Goal: Check status: Check status

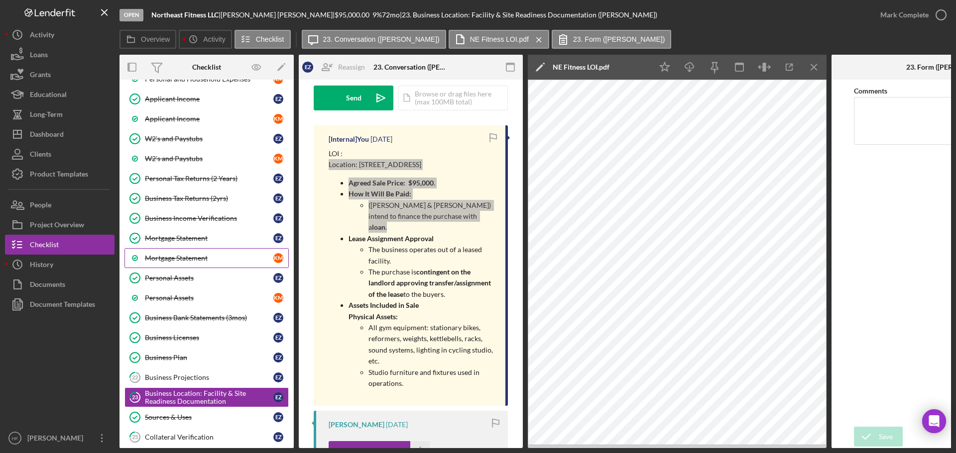
scroll to position [343, 0]
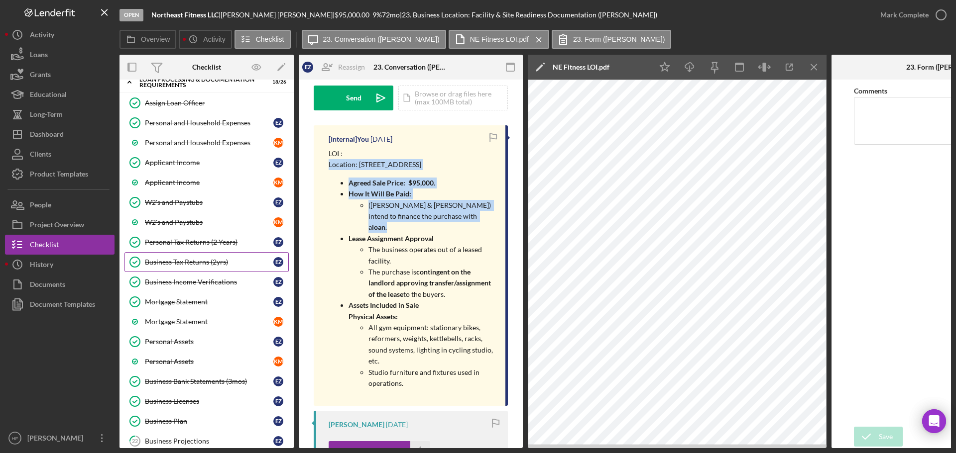
click at [215, 263] on div "Business Tax Returns (2yrs)" at bounding box center [209, 262] width 128 height 8
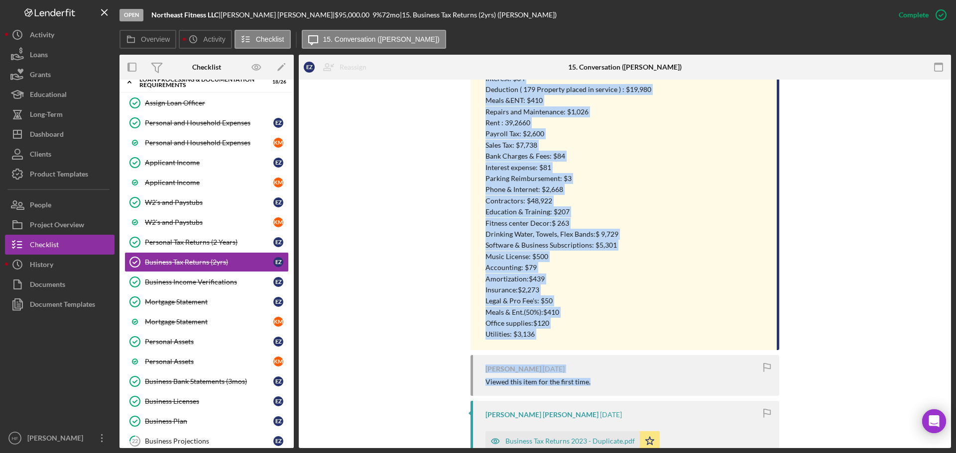
scroll to position [846, 0]
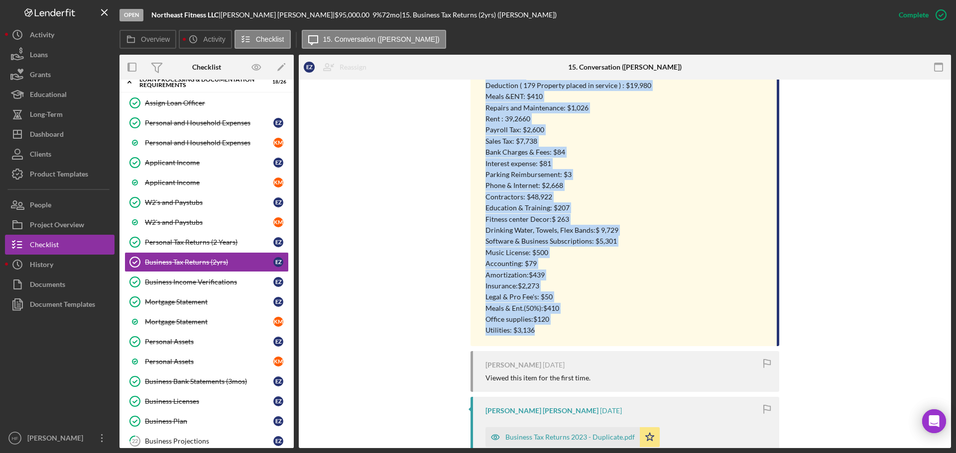
drag, startPoint x: 486, startPoint y: 231, endPoint x: 583, endPoint y: 335, distance: 142.3
drag, startPoint x: 510, startPoint y: 189, endPoint x: 606, endPoint y: 160, distance: 99.8
click at [606, 159] on p "Interest expense: $81" at bounding box center [575, 163] width 181 height 11
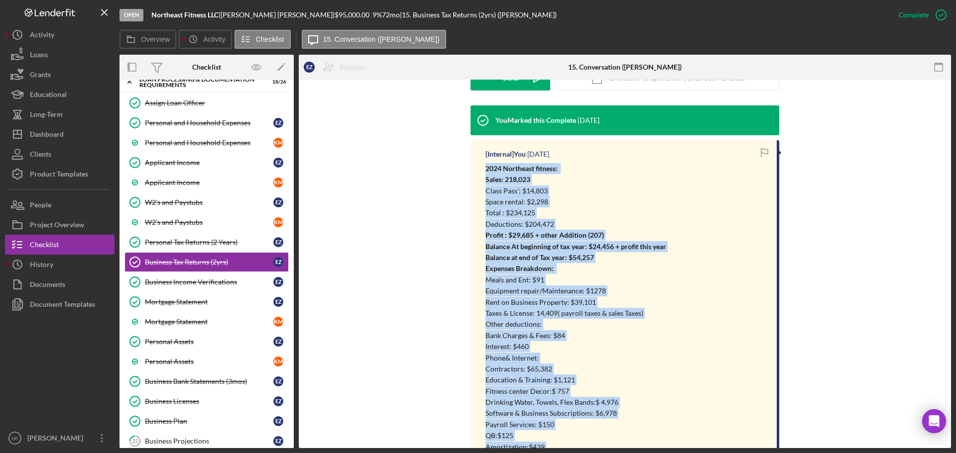
scroll to position [299, 0]
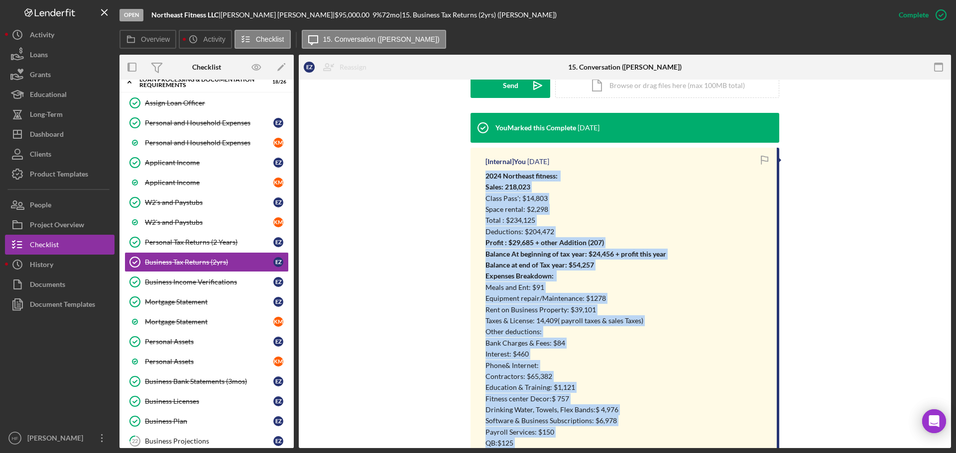
drag, startPoint x: 543, startPoint y: 334, endPoint x: 465, endPoint y: 177, distance: 175.4
copy div "2024 Northeast fitness: Sales: 218,023 Class Pass'; $14,803 Space rental: $2,29…"
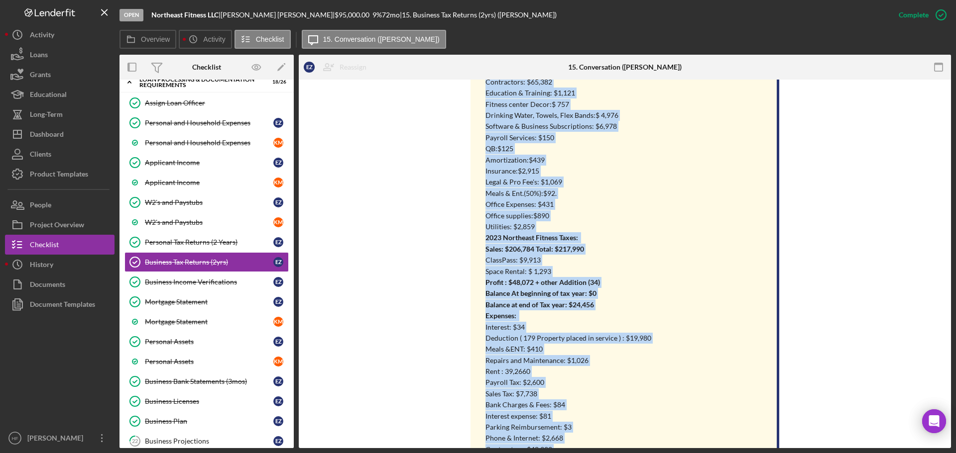
scroll to position [647, 0]
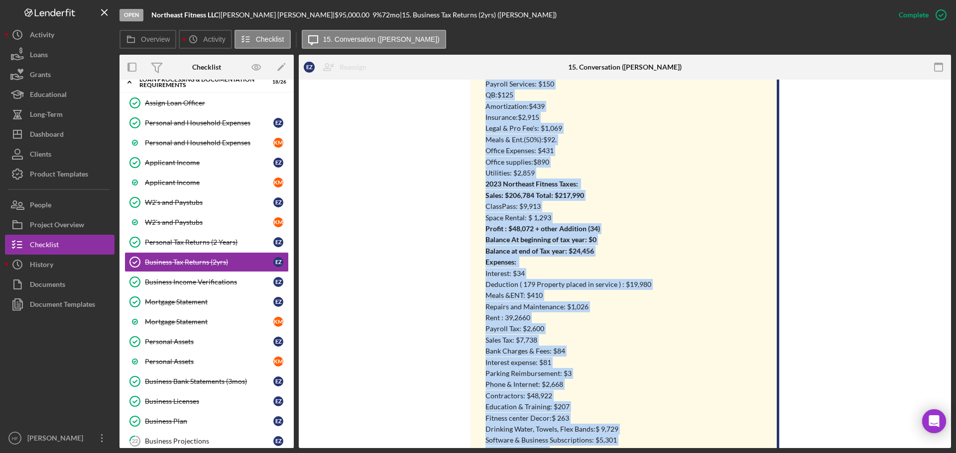
click at [515, 317] on p "Rent : 39,2660" at bounding box center [575, 318] width 181 height 11
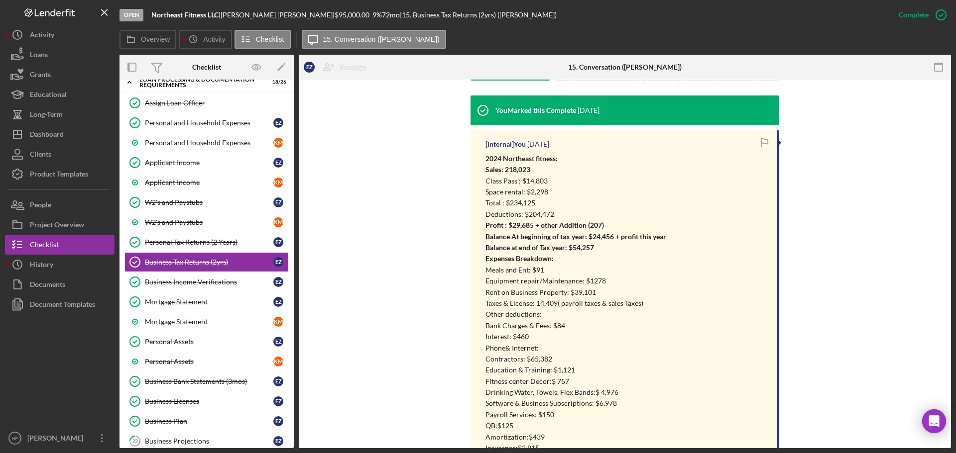
scroll to position [299, 0]
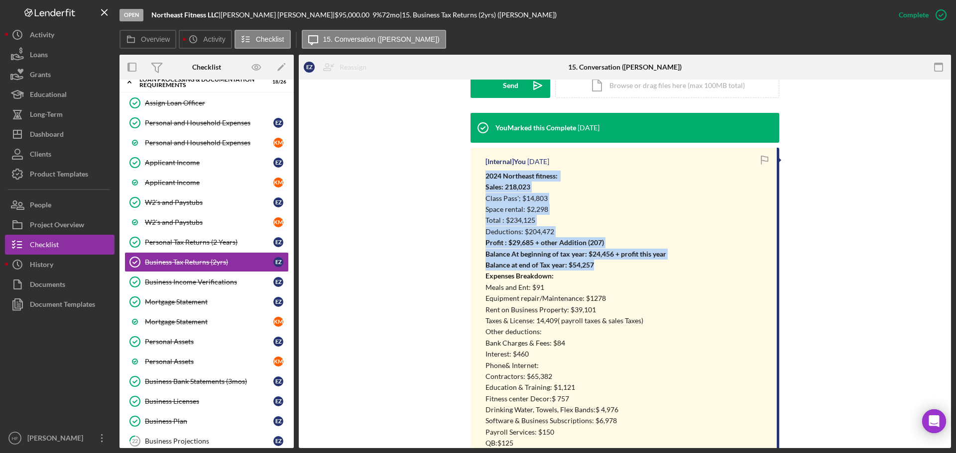
drag, startPoint x: 483, startPoint y: 174, endPoint x: 596, endPoint y: 268, distance: 147.0
copy div "2024 Northeast fitness: Sales: 218,023 Class Pass'; $14,803 Space rental: $2,29…"
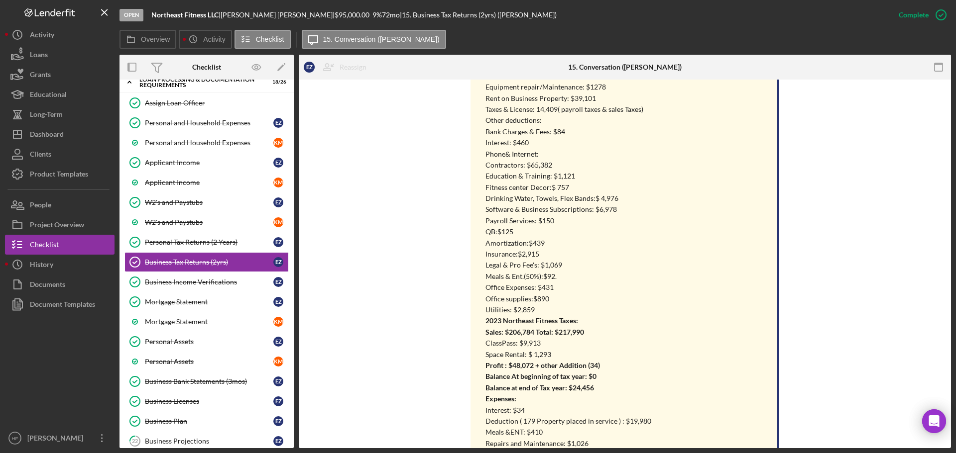
scroll to position [548, 0]
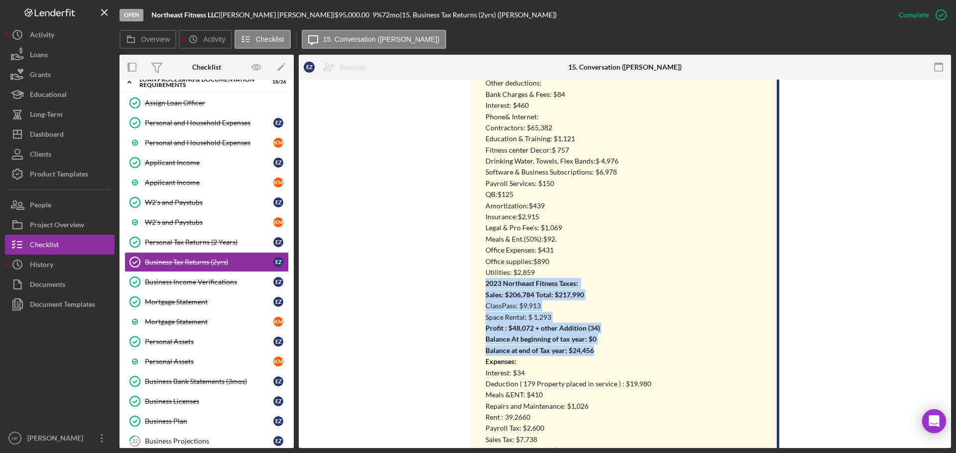
drag, startPoint x: 484, startPoint y: 282, endPoint x: 602, endPoint y: 355, distance: 138.7
click at [602, 355] on div "2024 Northeast fitness: Sales: 218,023 Class Pass'; $14,803 Space rental: $2,29…" at bounding box center [575, 278] width 181 height 713
copy div "2023 Northeast Fitness Taxes: Sales: $206,784 Total: $217,990 ClassPass: $9,913…"
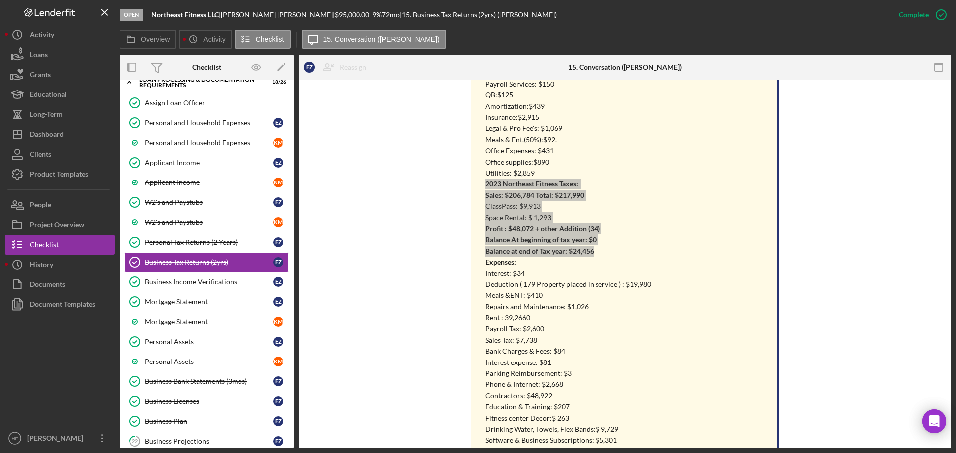
scroll to position [697, 0]
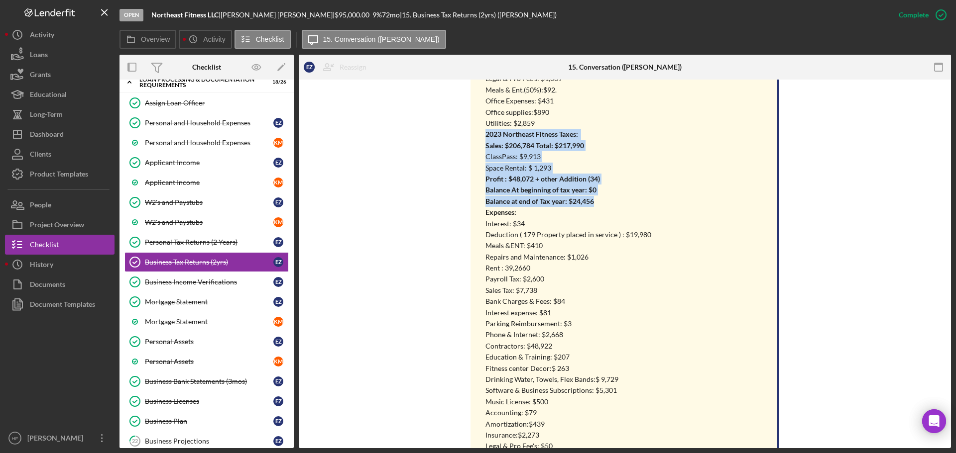
click at [480, 176] on div "[Internal] You [DATE] 2024 Northeast fitness: Sales: 218,023 Class Pass'; $14,8…" at bounding box center [624, 123] width 309 height 746
click at [501, 158] on p "ClassPass: $9,913" at bounding box center [575, 156] width 181 height 11
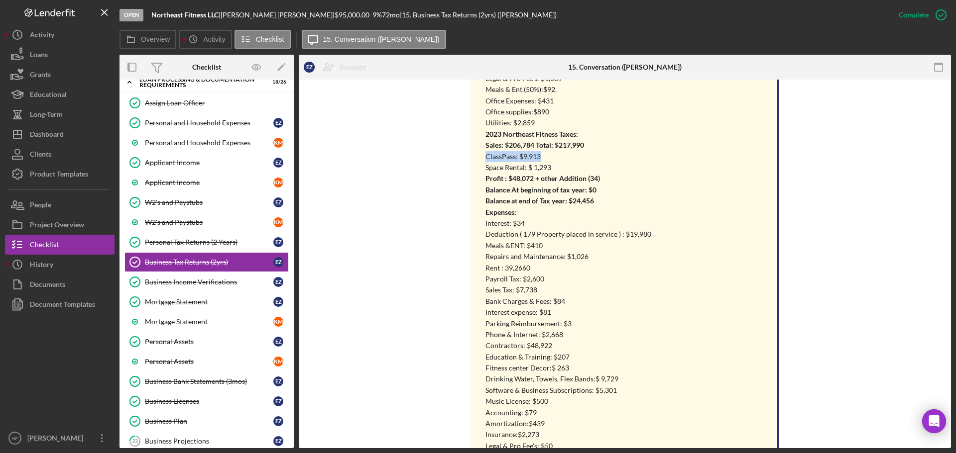
drag, startPoint x: 485, startPoint y: 158, endPoint x: 569, endPoint y: 155, distance: 84.2
click at [569, 155] on p "ClassPass: $9,913" at bounding box center [575, 156] width 181 height 11
drag, startPoint x: 485, startPoint y: 144, endPoint x: 533, endPoint y: 145, distance: 47.3
click at [533, 145] on strong "Sales: $206,784 Total: $217,990" at bounding box center [534, 145] width 99 height 8
drag, startPoint x: 485, startPoint y: 159, endPoint x: 550, endPoint y: 160, distance: 64.7
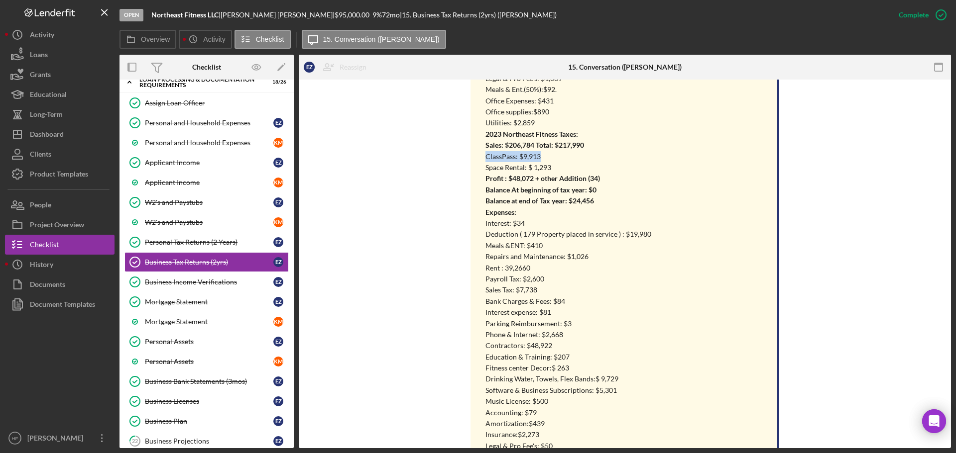
click at [550, 160] on p "ClassPass: $9,913" at bounding box center [575, 156] width 181 height 11
drag, startPoint x: 488, startPoint y: 171, endPoint x: 557, endPoint y: 170, distance: 69.7
click at [557, 170] on p "Space Rental: $ 1,293" at bounding box center [575, 167] width 181 height 11
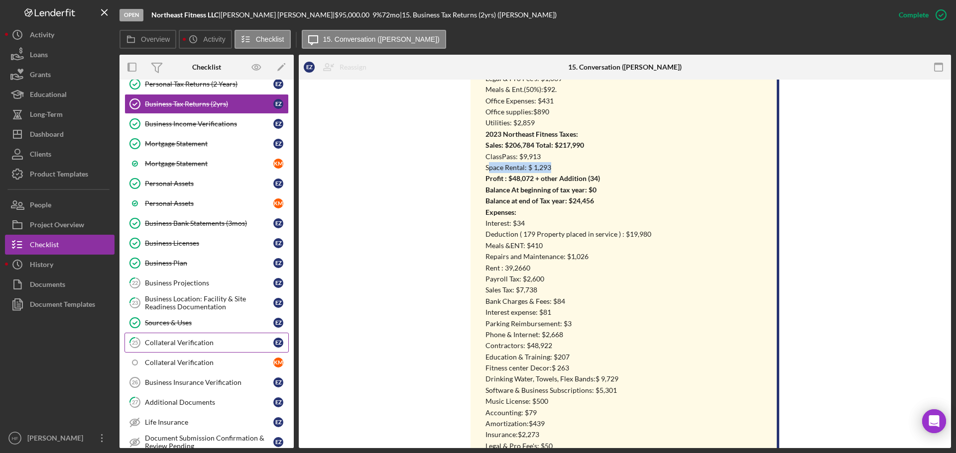
scroll to position [542, 0]
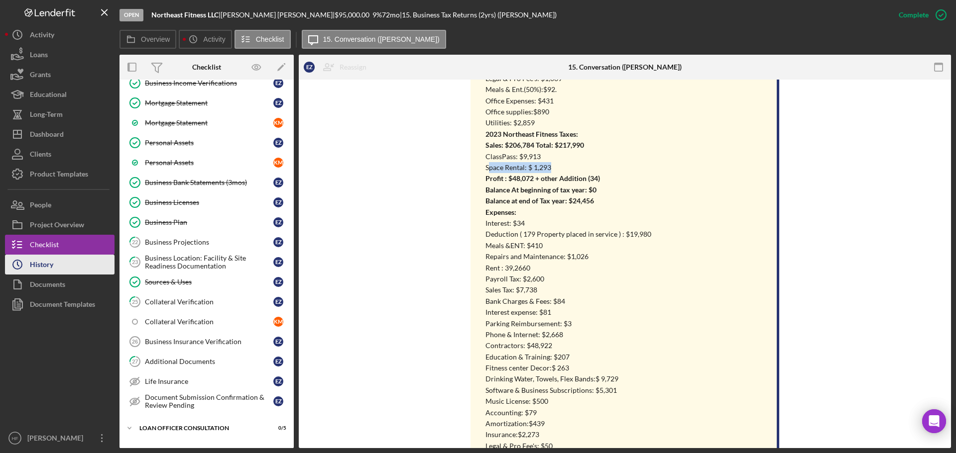
click at [62, 269] on button "Icon/History History" at bounding box center [60, 265] width 110 height 20
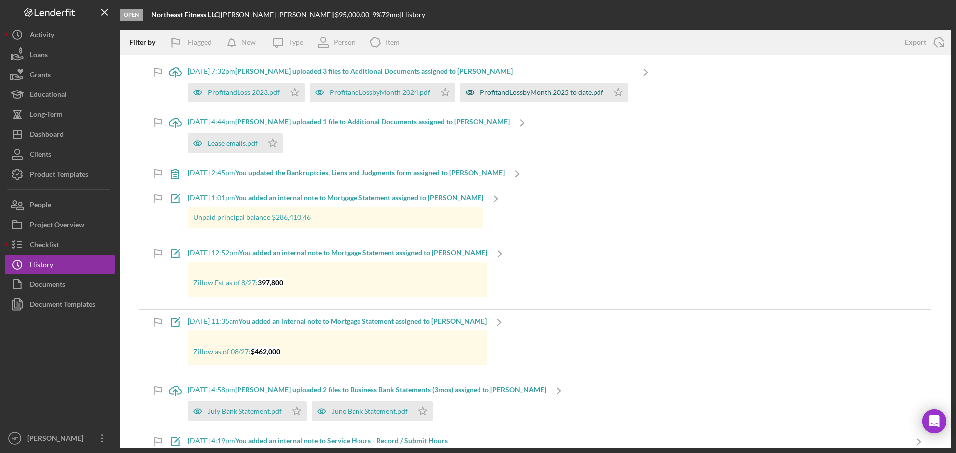
click at [540, 96] on div "ProfitandLossbyMonth 2025 to date.pdf" at bounding box center [541, 93] width 123 height 8
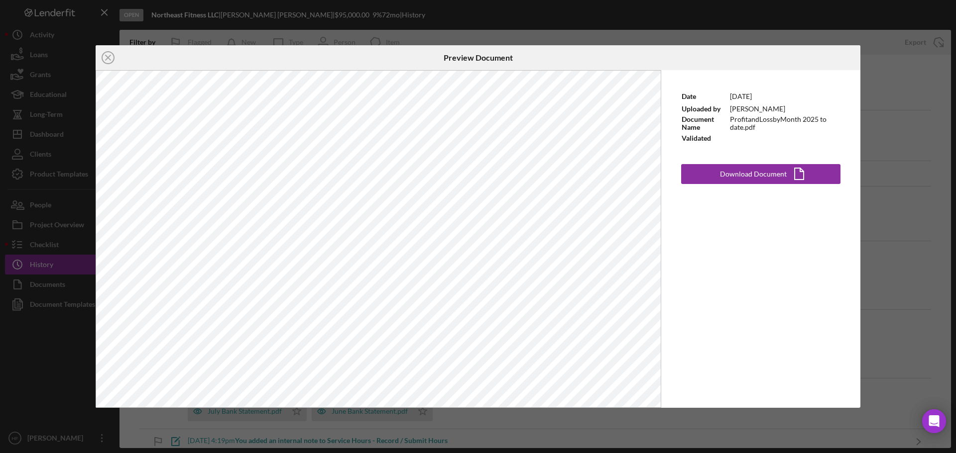
click at [103, 55] on circle at bounding box center [108, 58] width 12 height 12
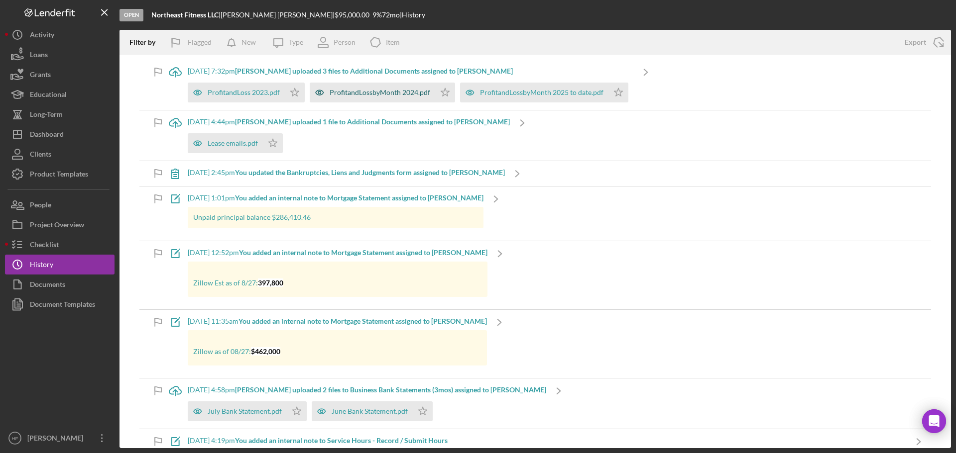
click at [358, 90] on div "ProfitandLossbyMonth 2024.pdf" at bounding box center [380, 93] width 101 height 8
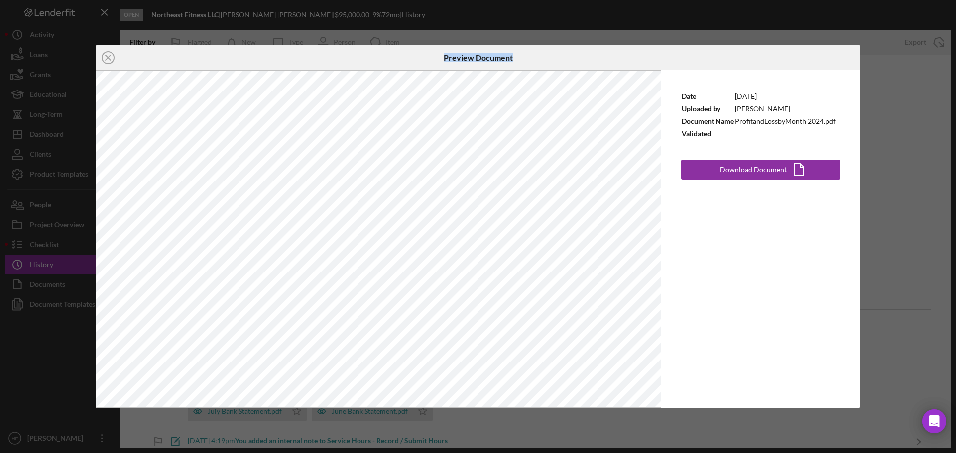
drag, startPoint x: 619, startPoint y: 53, endPoint x: 169, endPoint y: 32, distance: 450.5
click at [169, 32] on div "Icon/Close Preview Document Date [DATE] Uploaded by [PERSON_NAME] Document Name…" at bounding box center [478, 226] width 956 height 453
click at [106, 58] on icon "Icon/Close" at bounding box center [108, 57] width 25 height 25
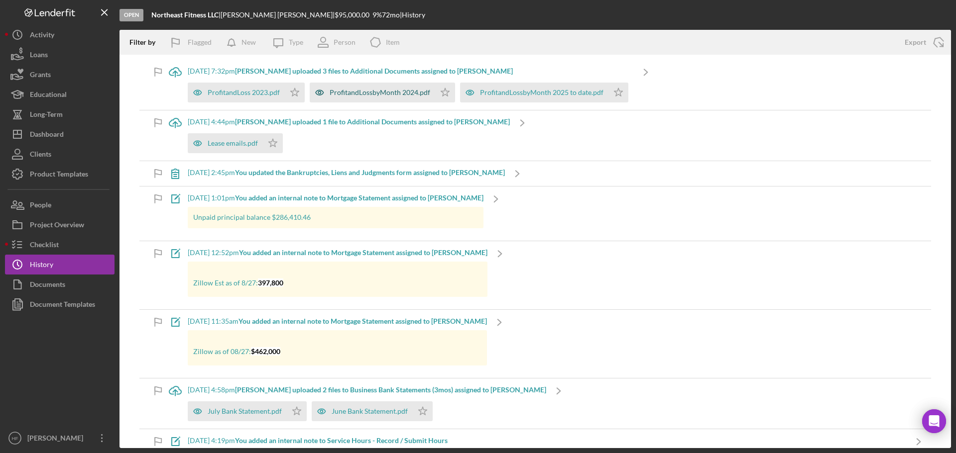
click at [352, 93] on div "ProfitandLossbyMonth 2024.pdf" at bounding box center [380, 93] width 101 height 8
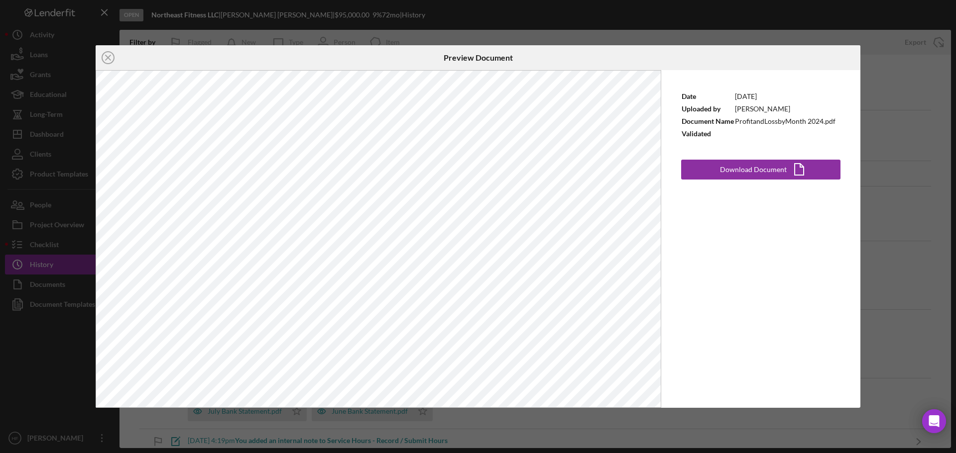
click at [385, 38] on div "Icon/Close Preview Document Date [DATE] Uploaded by [PERSON_NAME] Document Name…" at bounding box center [478, 226] width 956 height 453
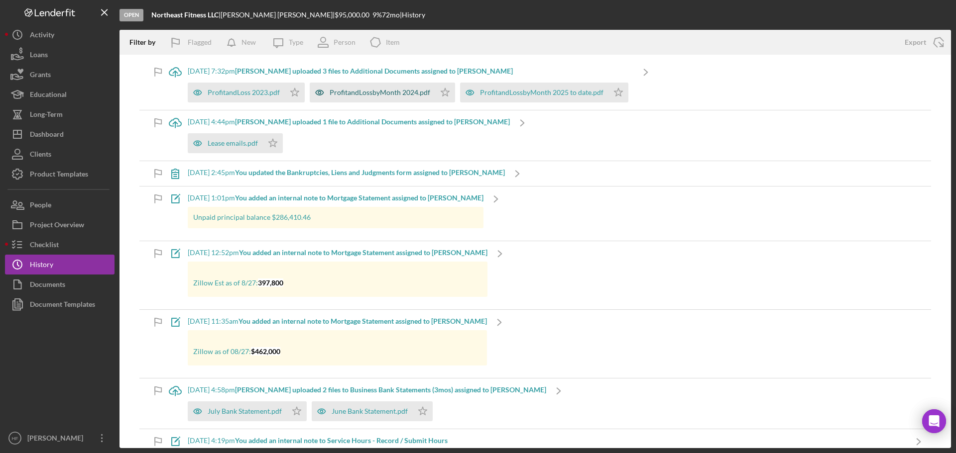
click at [360, 86] on div "ProfitandLossbyMonth 2024.pdf" at bounding box center [372, 93] width 125 height 20
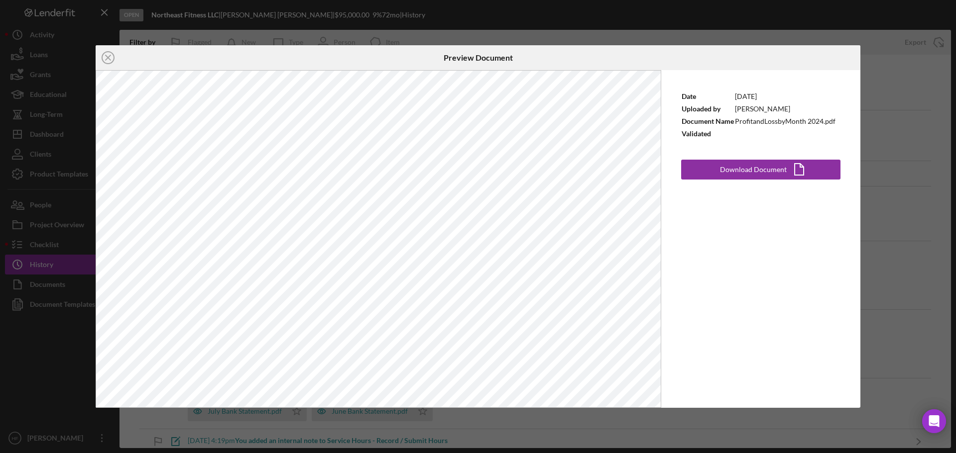
click at [237, 35] on div "Icon/Close Preview Document Date [DATE] Uploaded by [PERSON_NAME] Document Name…" at bounding box center [478, 226] width 956 height 453
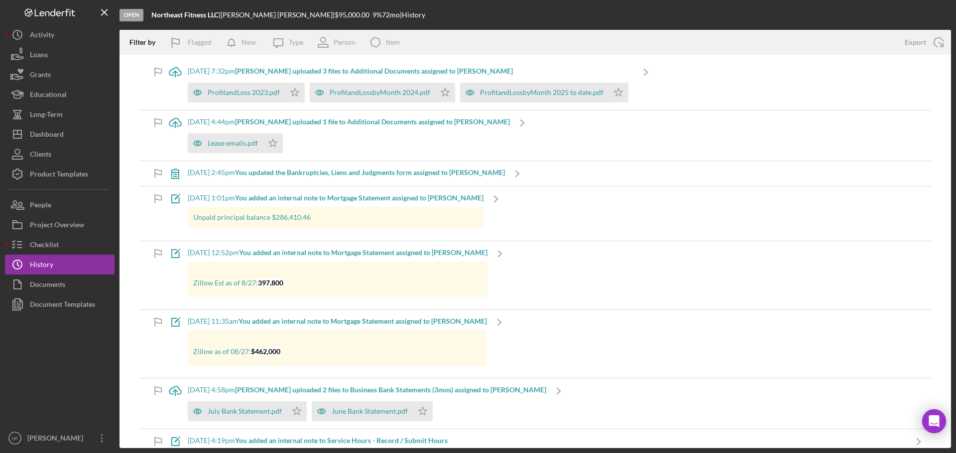
click at [558, 68] on div "[DATE] 7:32pm [PERSON_NAME] uploaded 3 files to Additional Documents assigned t…" at bounding box center [410, 71] width 445 height 8
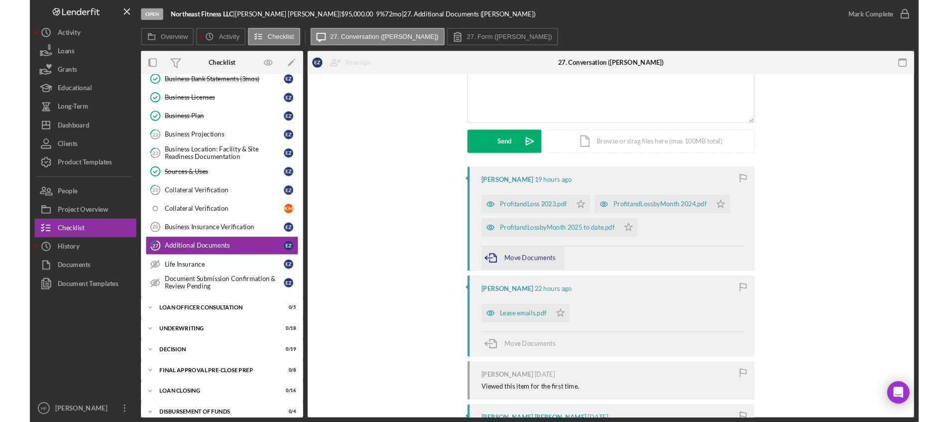
scroll to position [100, 0]
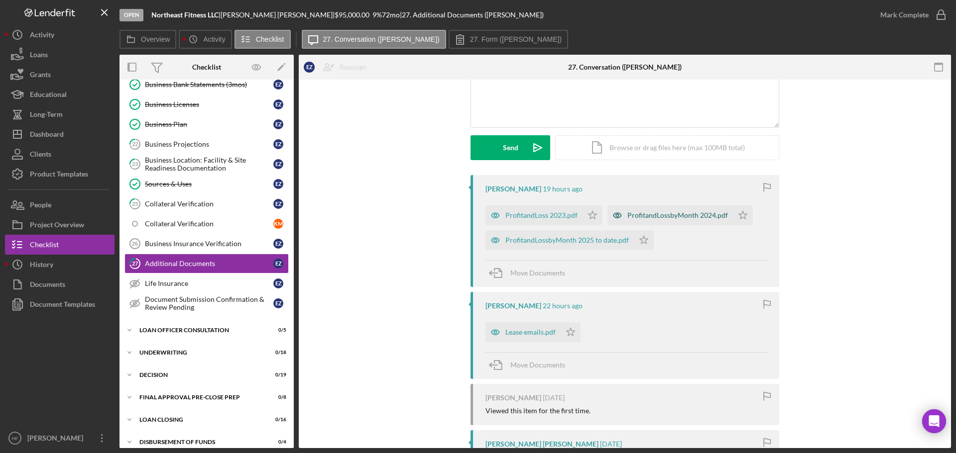
click at [632, 217] on div "ProfitandLossbyMonth 2024.pdf" at bounding box center [677, 216] width 101 height 8
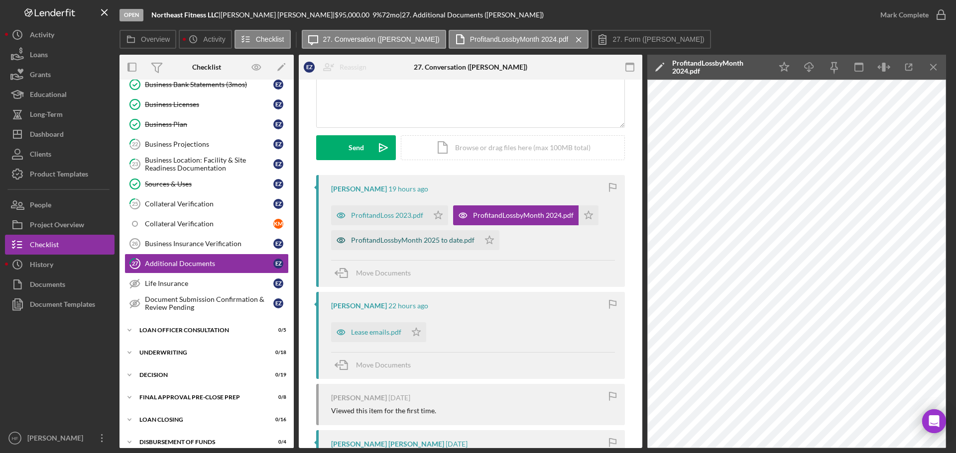
click at [397, 244] on div "ProfitandLossbyMonth 2025 to date.pdf" at bounding box center [412, 240] width 123 height 8
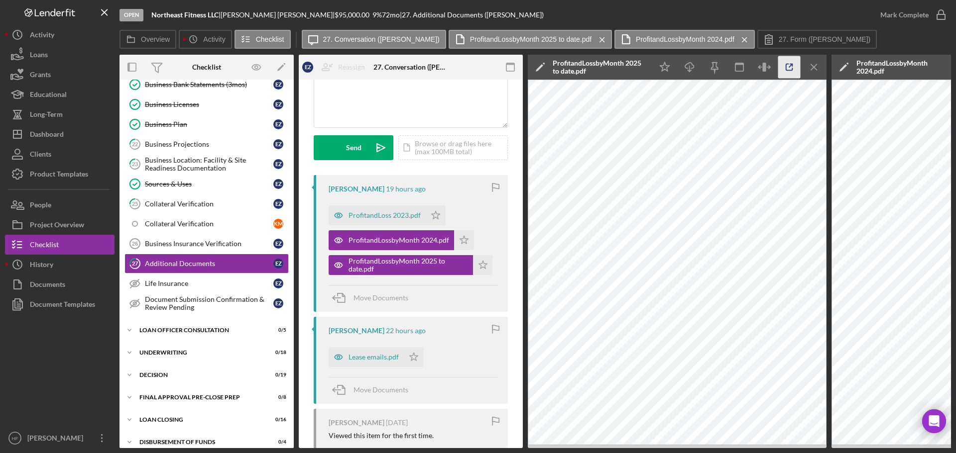
click at [788, 74] on icon "button" at bounding box center [789, 67] width 22 height 22
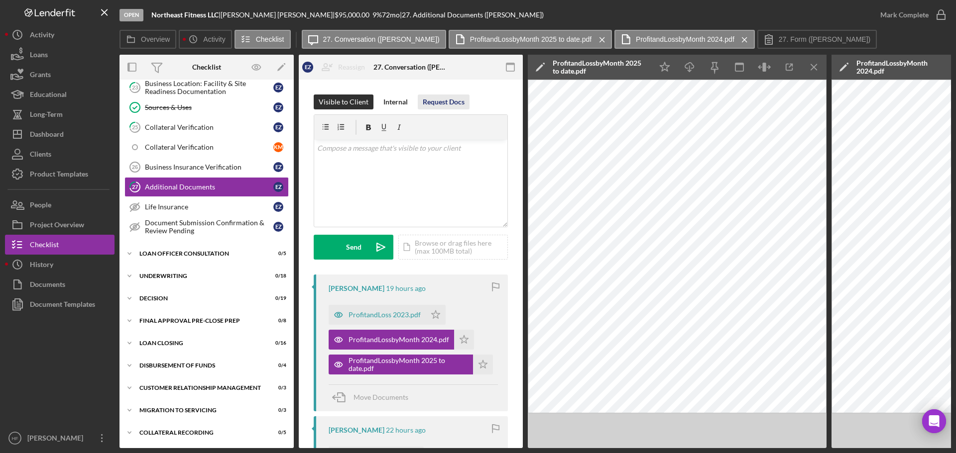
scroll to position [455, 0]
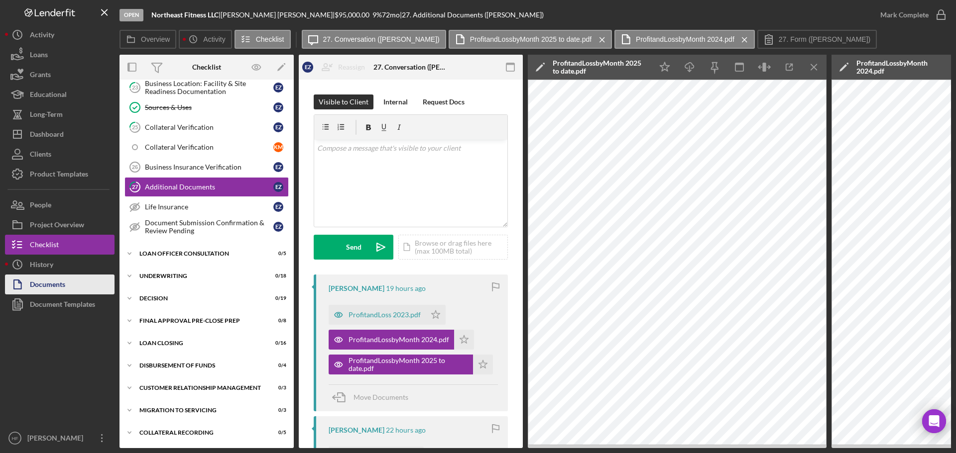
click at [67, 280] on button "Documents" at bounding box center [60, 285] width 110 height 20
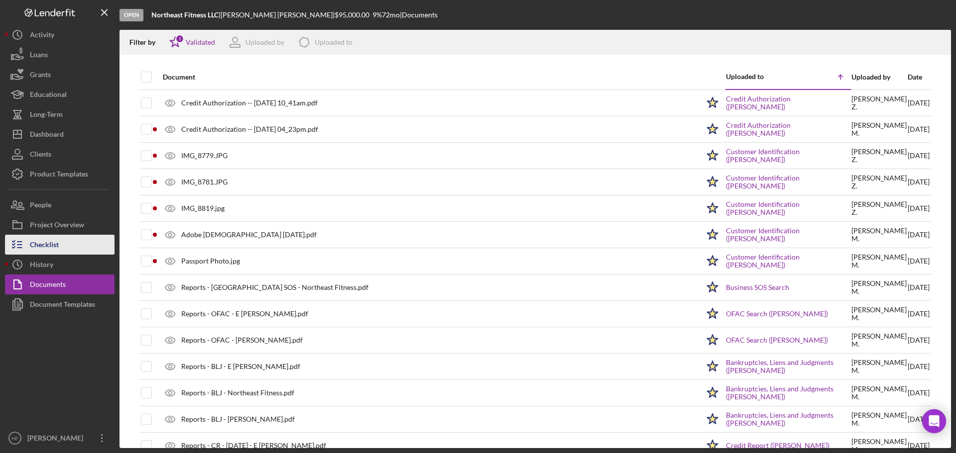
click at [88, 254] on button "Checklist" at bounding box center [60, 245] width 110 height 20
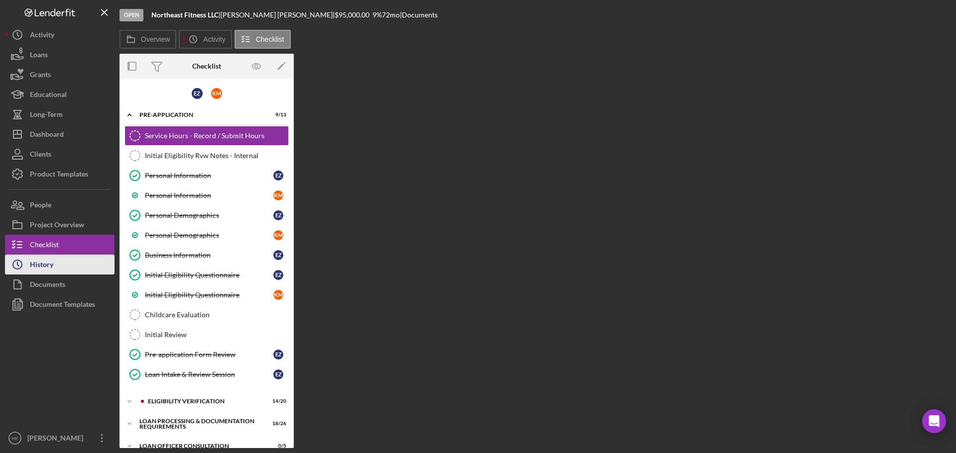
click at [81, 263] on button "Icon/History History" at bounding box center [60, 265] width 110 height 20
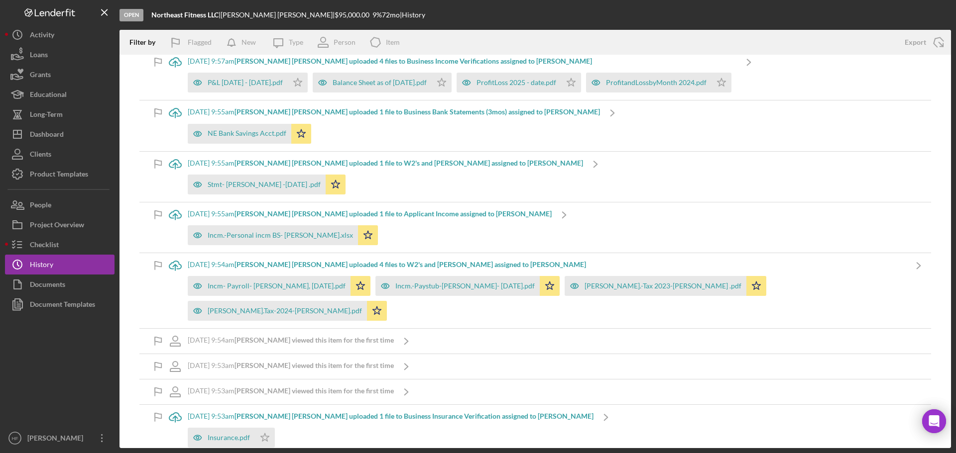
scroll to position [9975, 0]
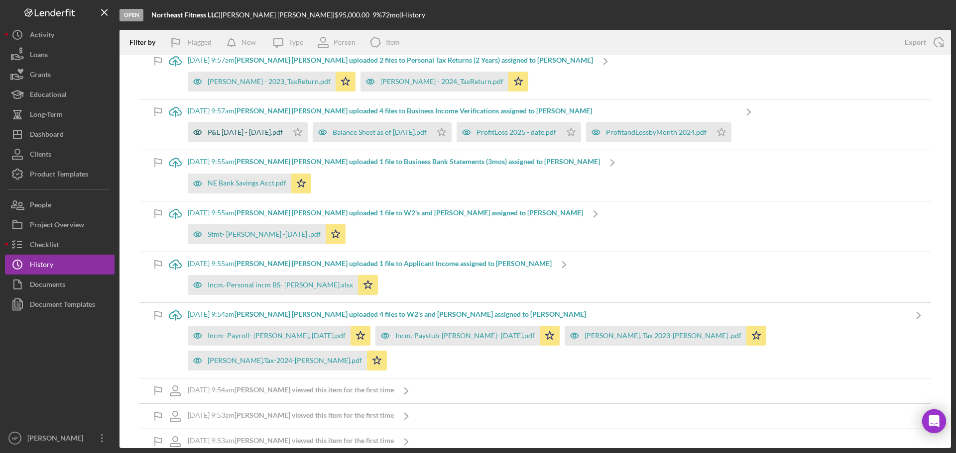
click at [233, 128] on div "P&L [DATE] - [DATE].pdf" at bounding box center [245, 132] width 75 height 8
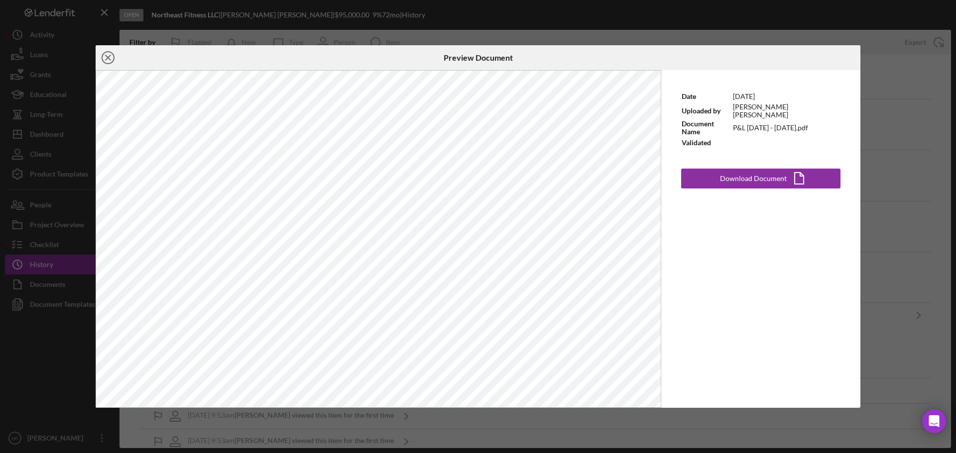
click at [103, 57] on circle at bounding box center [108, 58] width 12 height 12
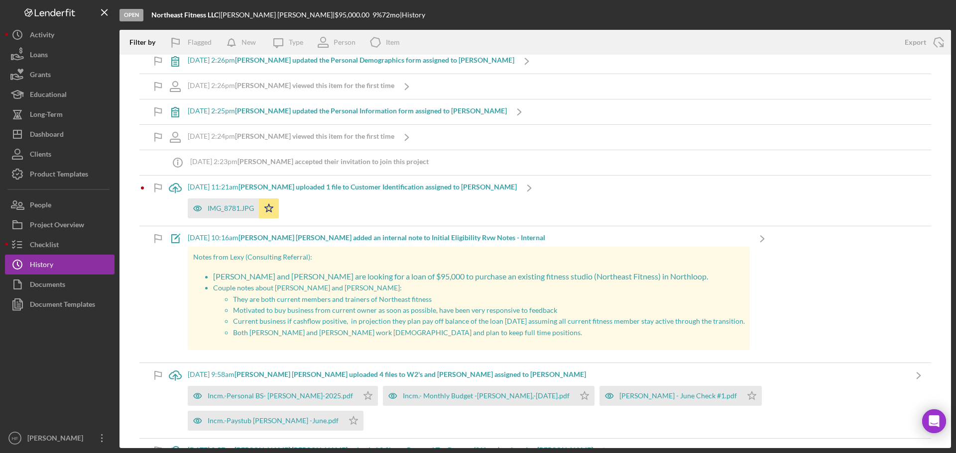
scroll to position [9527, 0]
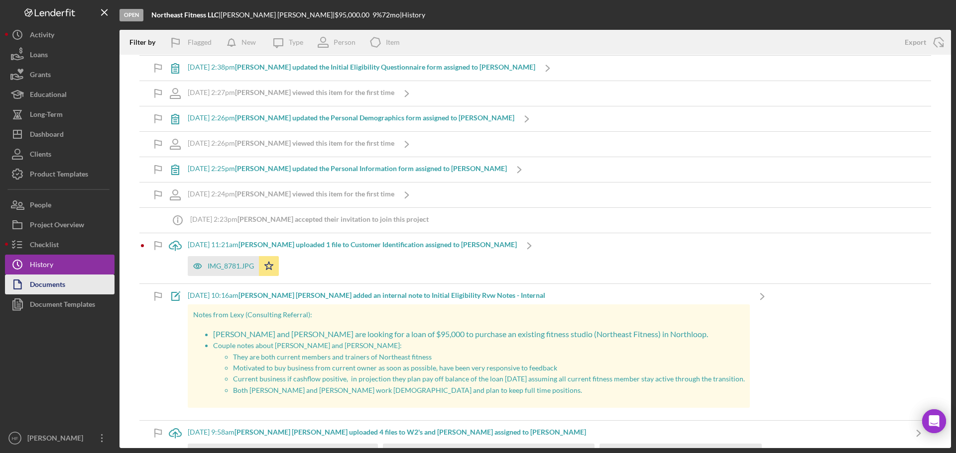
click at [63, 286] on div "Documents" at bounding box center [47, 286] width 35 height 22
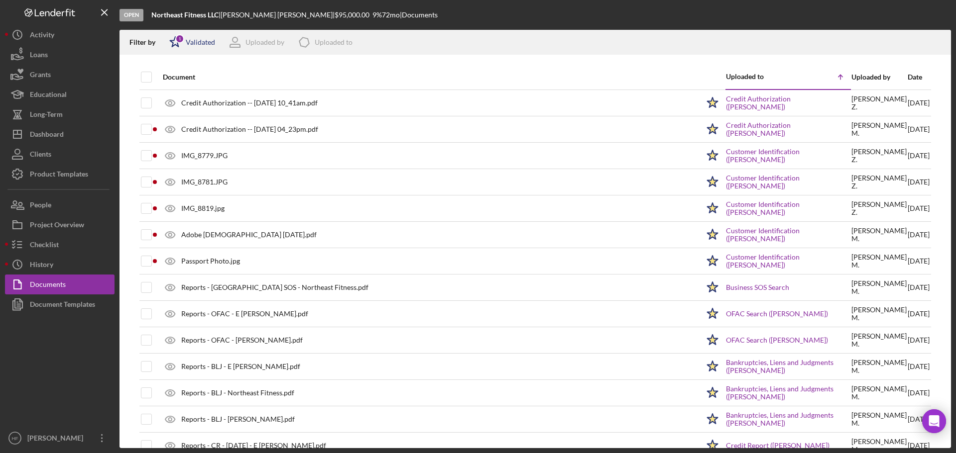
click at [180, 40] on div "1" at bounding box center [179, 38] width 9 height 9
click at [173, 95] on input "checkbox" at bounding box center [174, 95] width 10 height 10
checkbox input "true"
click at [174, 74] on div at bounding box center [174, 79] width 11 height 11
click at [910, 76] on div "Date" at bounding box center [918, 77] width 22 height 8
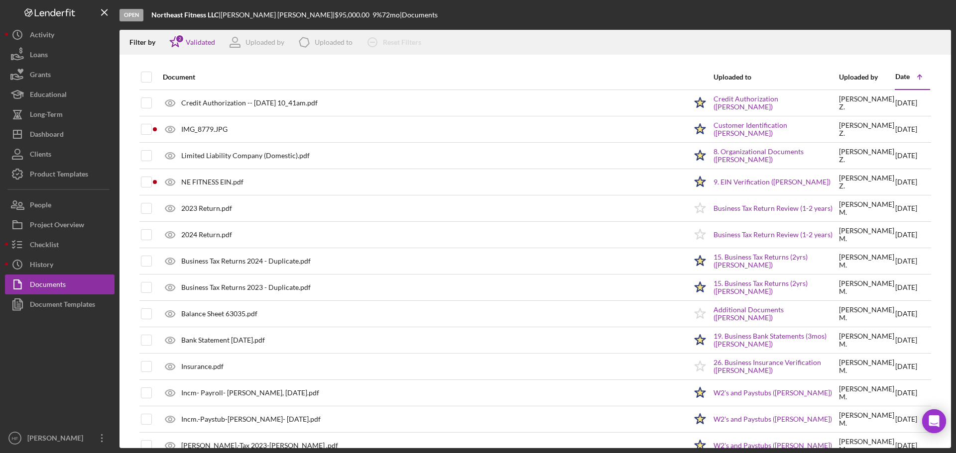
click at [909, 78] on icon "Icon/Table Sort Arrow" at bounding box center [919, 77] width 20 height 20
click at [912, 76] on icon "Icon/Table Sort Arrow" at bounding box center [919, 77] width 20 height 20
click at [895, 76] on div "Date" at bounding box center [902, 77] width 14 height 8
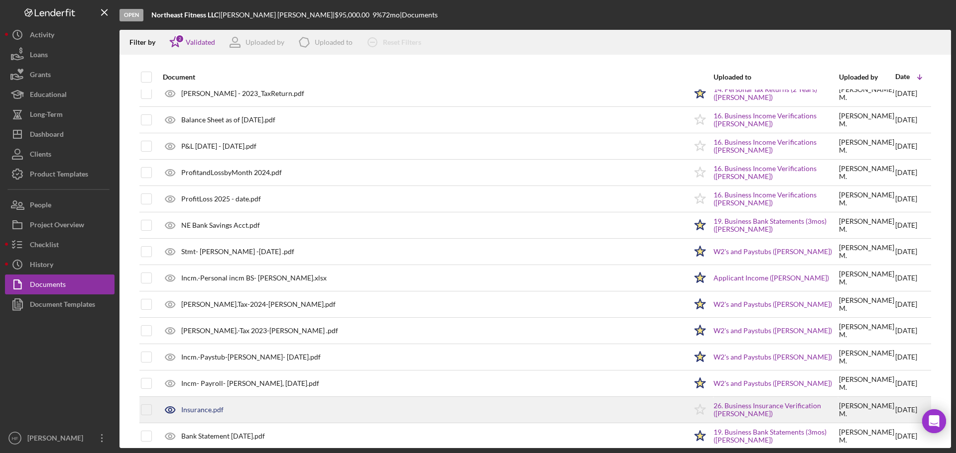
scroll to position [1411, 0]
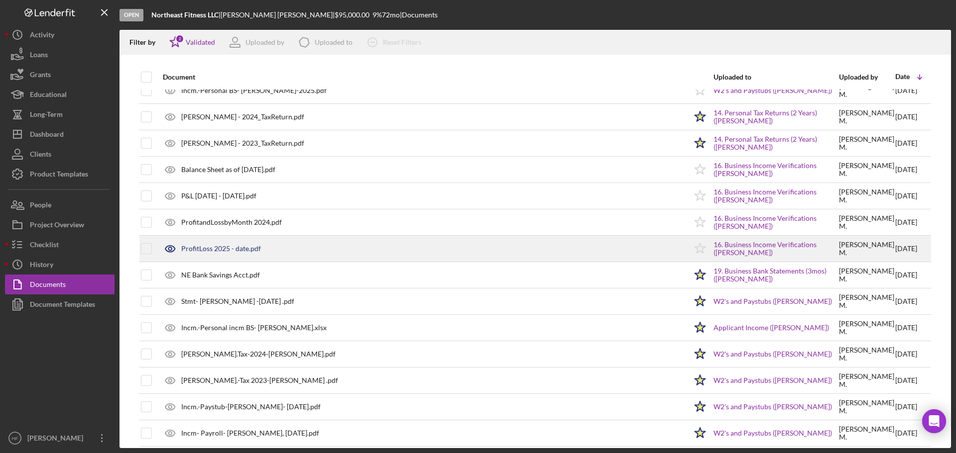
click at [222, 249] on div "ProfitLoss 2025 - date.pdf" at bounding box center [221, 249] width 80 height 8
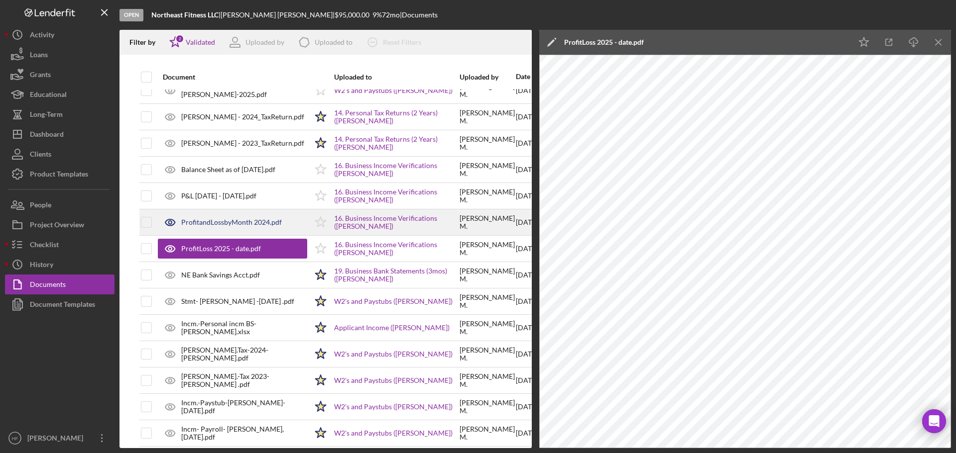
click at [231, 228] on div "ProfitandLossbyMonth 2024.pdf" at bounding box center [232, 222] width 149 height 25
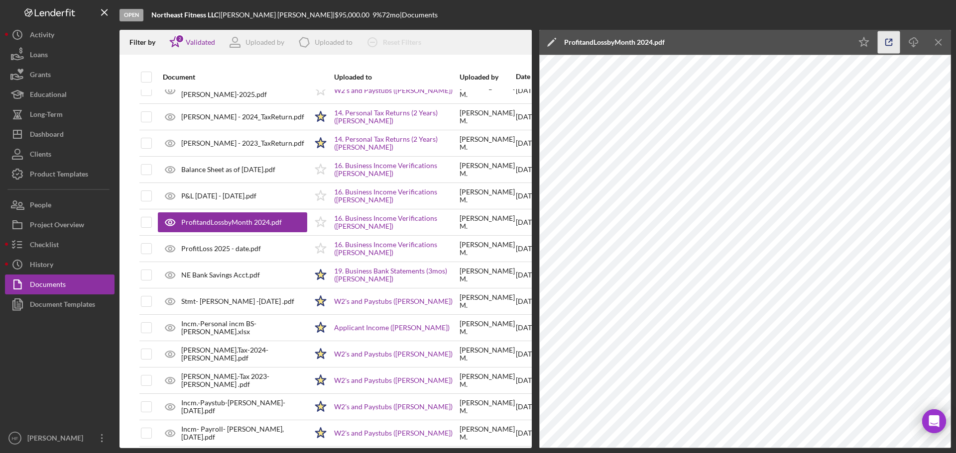
click at [892, 46] on icon "button" at bounding box center [889, 42] width 22 height 22
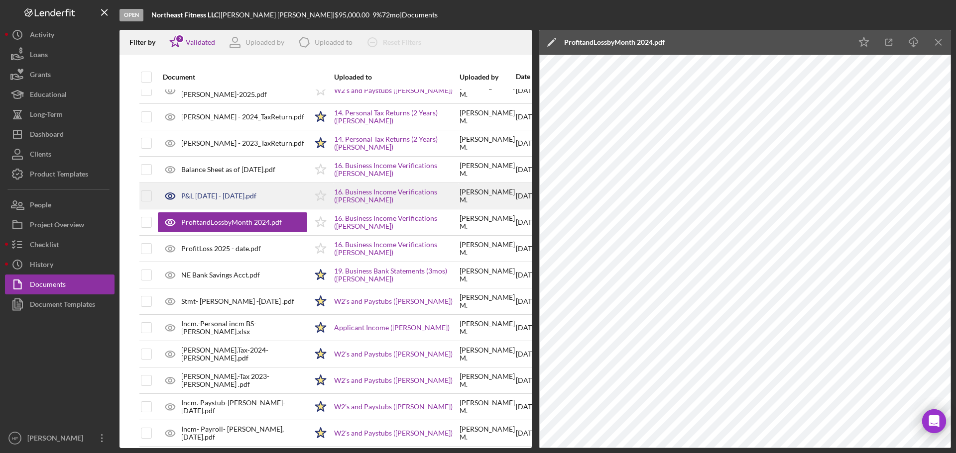
click at [250, 198] on div "P&L [DATE] - [DATE].pdf" at bounding box center [232, 196] width 149 height 25
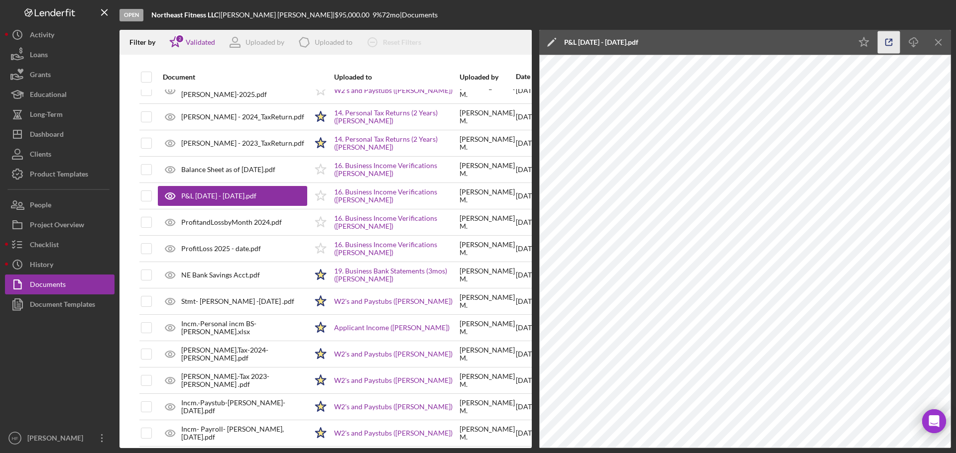
click at [888, 49] on icon "button" at bounding box center [889, 42] width 22 height 22
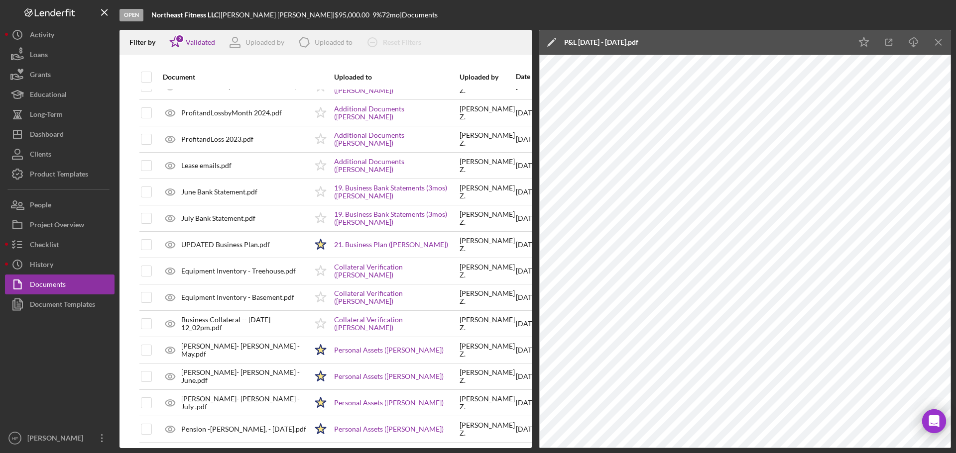
scroll to position [0, 0]
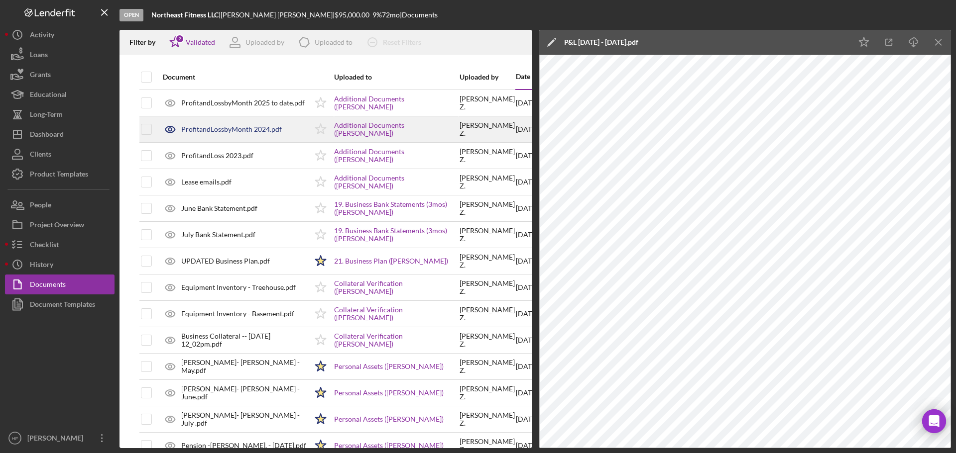
click at [234, 135] on div "ProfitandLossbyMonth 2024.pdf" at bounding box center [232, 129] width 149 height 25
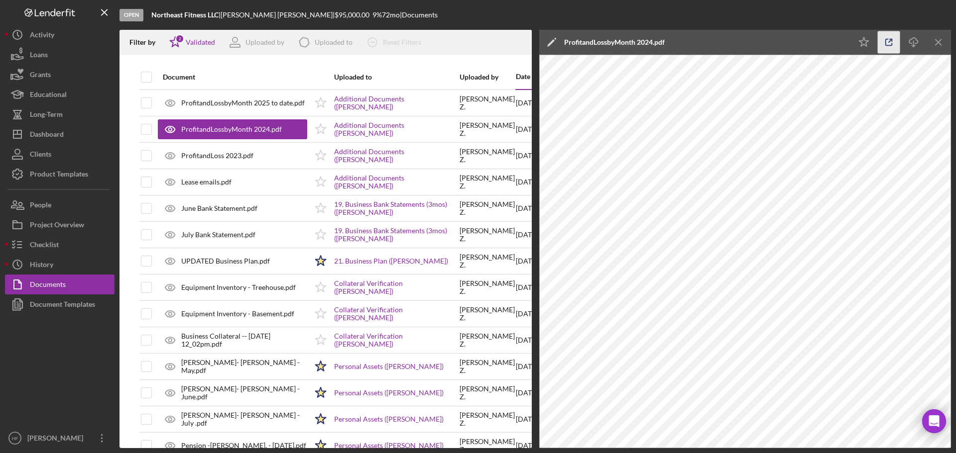
click at [891, 47] on icon "button" at bounding box center [889, 42] width 22 height 22
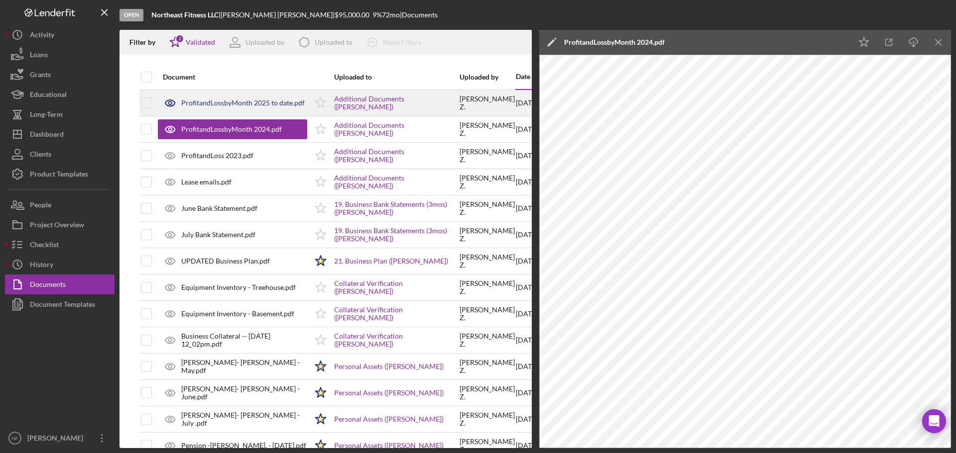
click at [258, 111] on div "ProfitandLossbyMonth 2025 to date.pdf" at bounding box center [232, 103] width 149 height 25
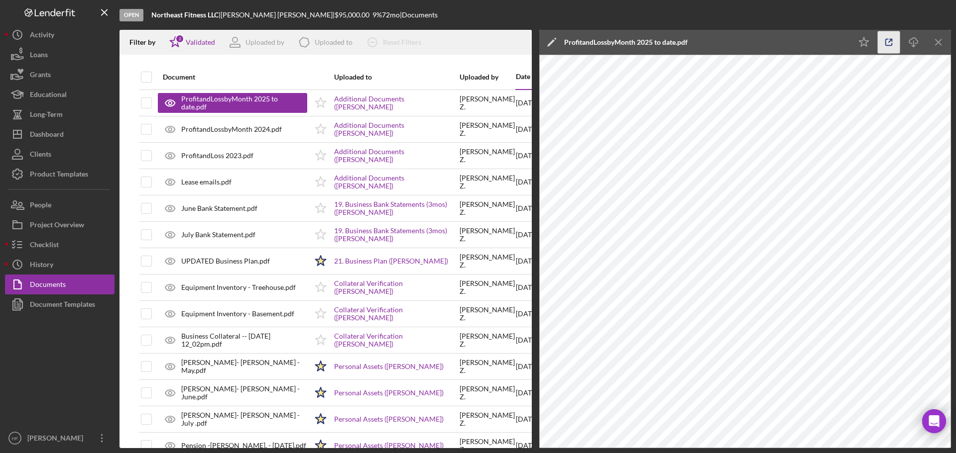
click at [891, 46] on icon "button" at bounding box center [889, 42] width 22 height 22
click at [931, 46] on icon "Icon/Menu Close" at bounding box center [938, 42] width 22 height 22
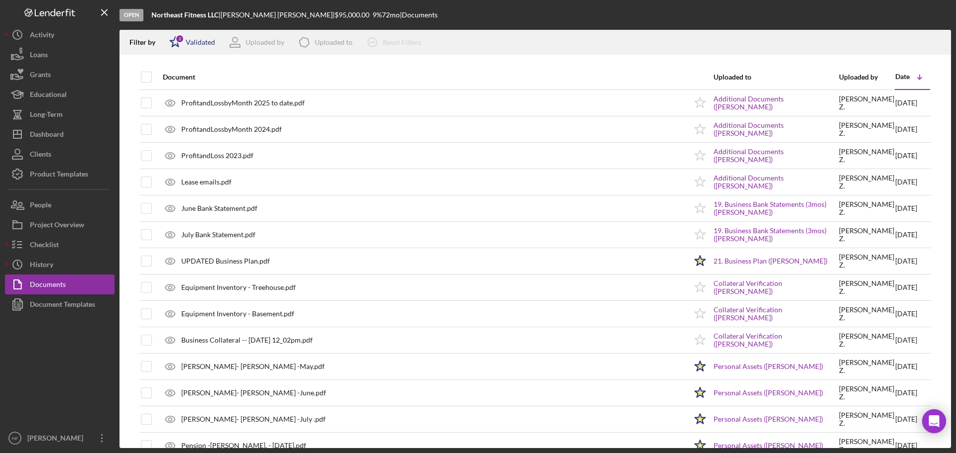
click at [174, 43] on icon "Icon/Star" at bounding box center [175, 42] width 25 height 25
click at [169, 81] on div at bounding box center [174, 79] width 11 height 11
click at [176, 96] on input "checkbox" at bounding box center [174, 95] width 10 height 10
checkbox input "false"
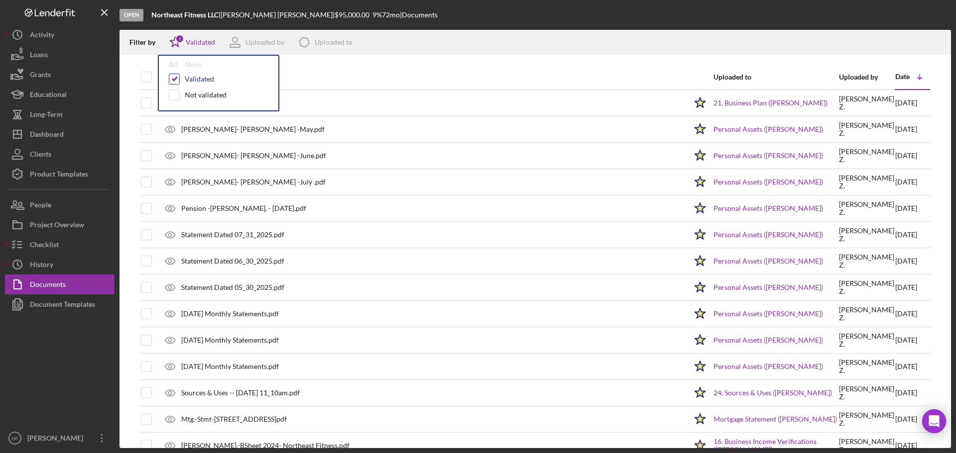
click at [176, 79] on input "checkbox" at bounding box center [174, 79] width 10 height 10
checkbox input "false"
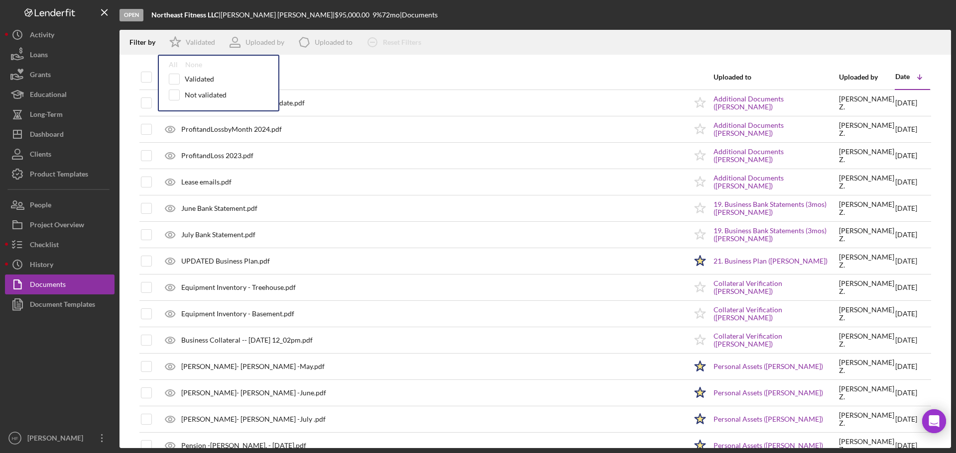
drag, startPoint x: 832, startPoint y: 53, endPoint x: 852, endPoint y: 52, distance: 19.9
click at [832, 53] on div "Filter by Icon/Star Validated All None Validated Not validated Uploaded by Icon…" at bounding box center [534, 42] width 831 height 25
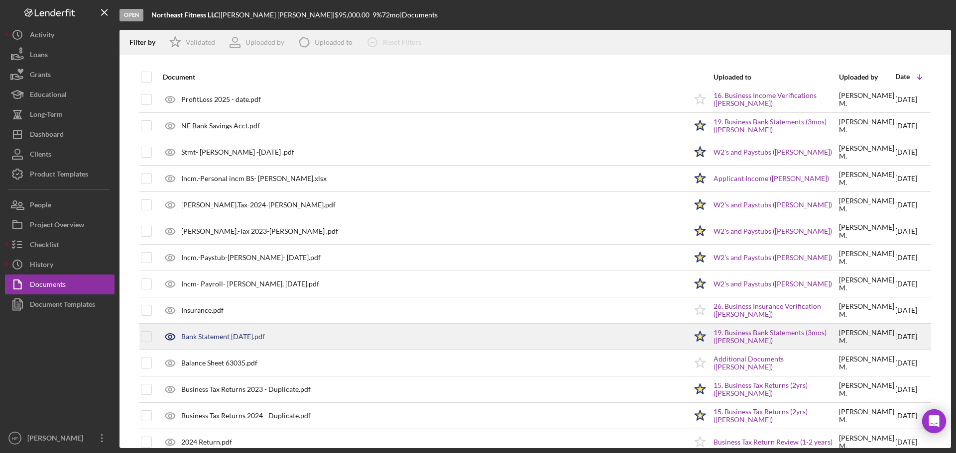
scroll to position [1510, 0]
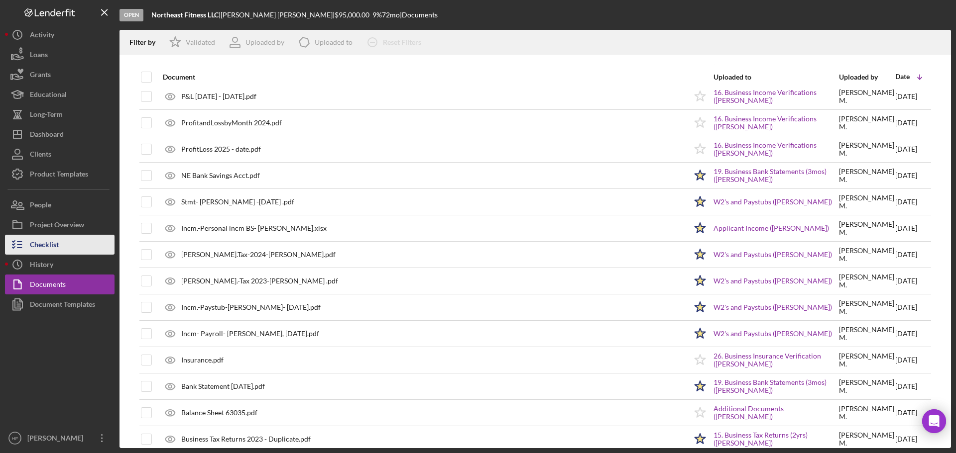
drag, startPoint x: 55, startPoint y: 241, endPoint x: 61, endPoint y: 239, distance: 6.8
click at [55, 242] on div "Checklist" at bounding box center [44, 246] width 29 height 22
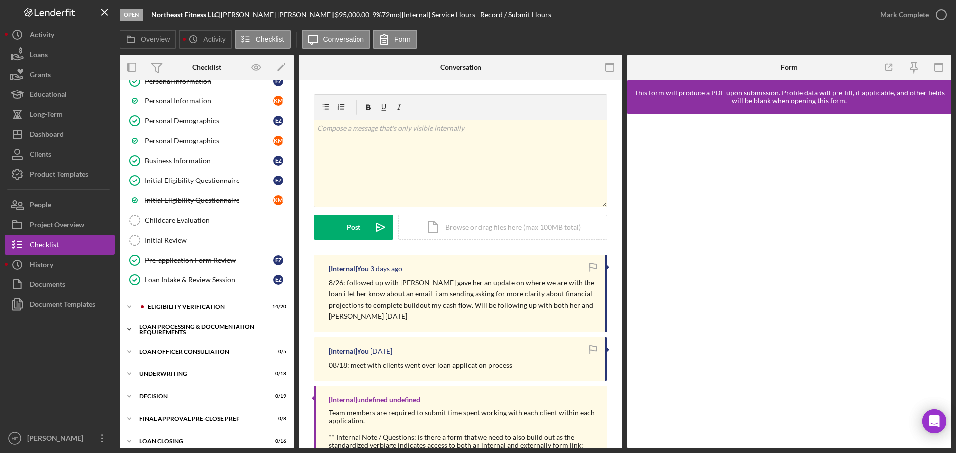
scroll to position [100, 0]
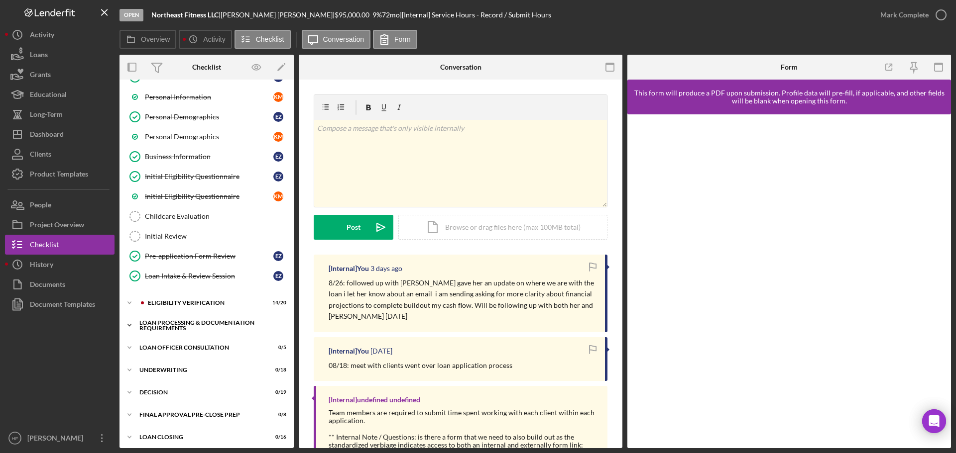
click at [139, 330] on icon "Icon/Expander" at bounding box center [129, 326] width 20 height 20
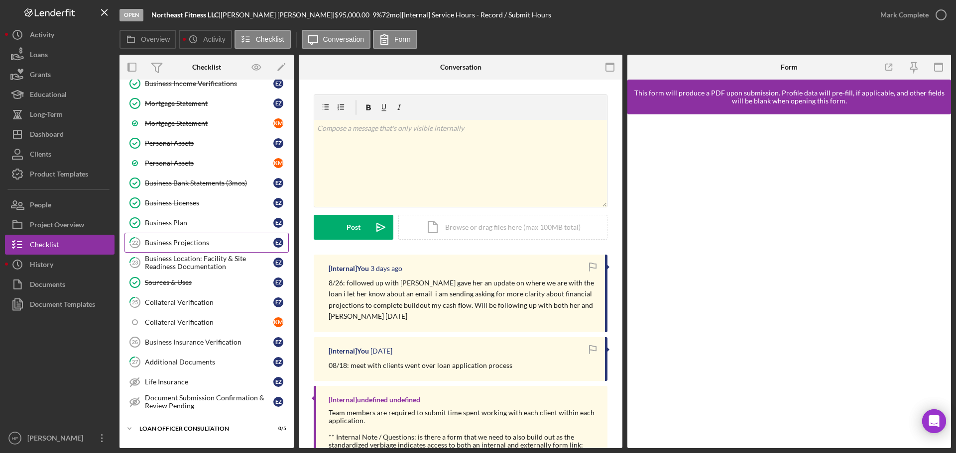
scroll to position [548, 0]
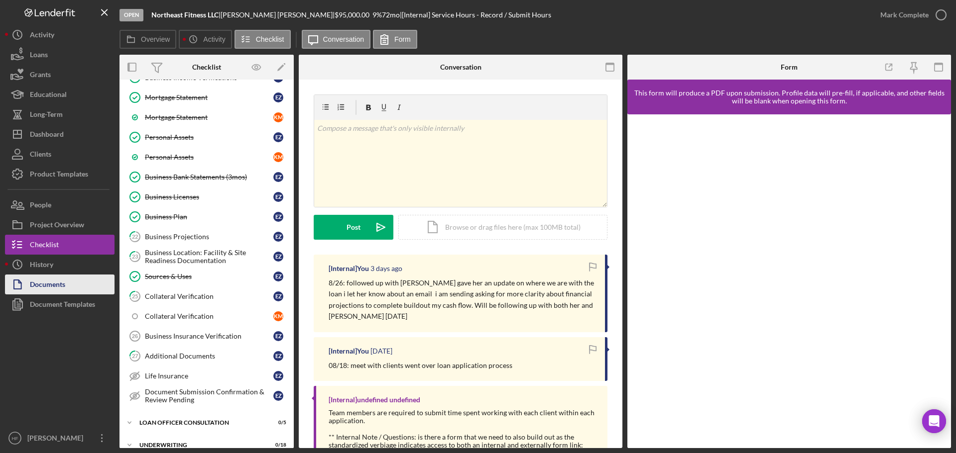
click at [59, 284] on div "Documents" at bounding box center [47, 286] width 35 height 22
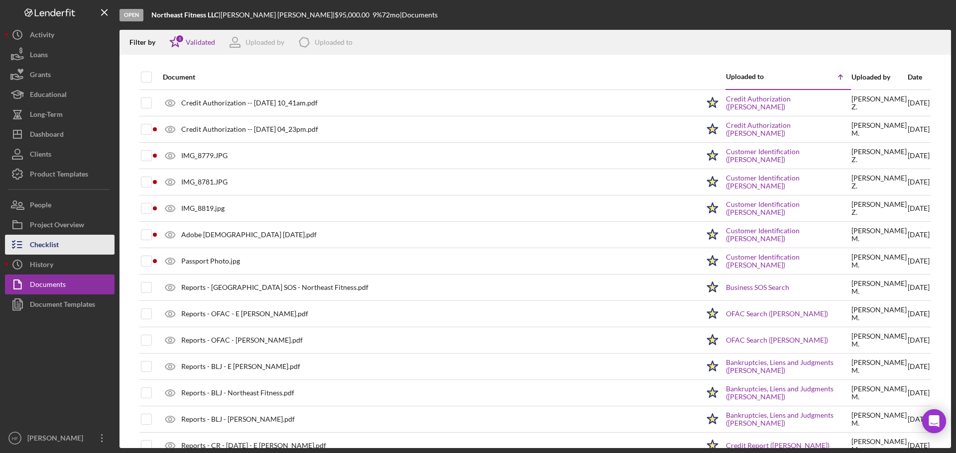
drag, startPoint x: 60, startPoint y: 236, endPoint x: 64, endPoint y: 239, distance: 5.1
click at [59, 237] on button "Checklist" at bounding box center [60, 245] width 110 height 20
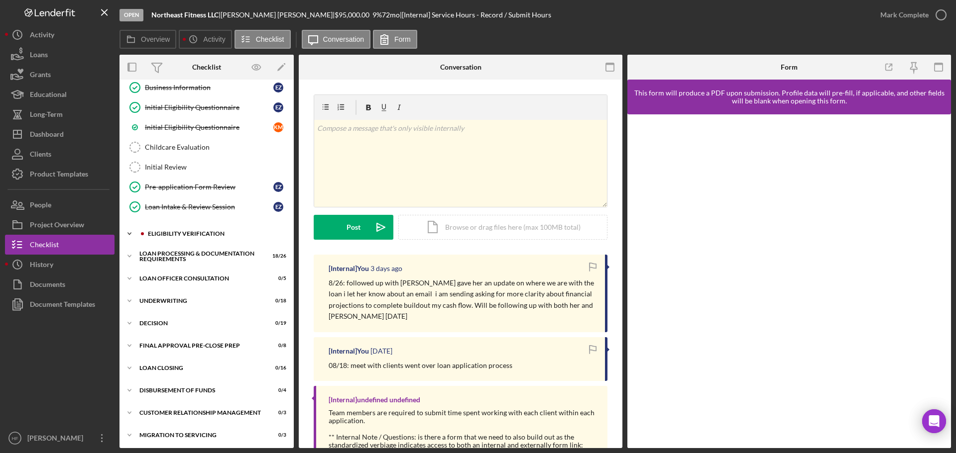
scroll to position [144, 0]
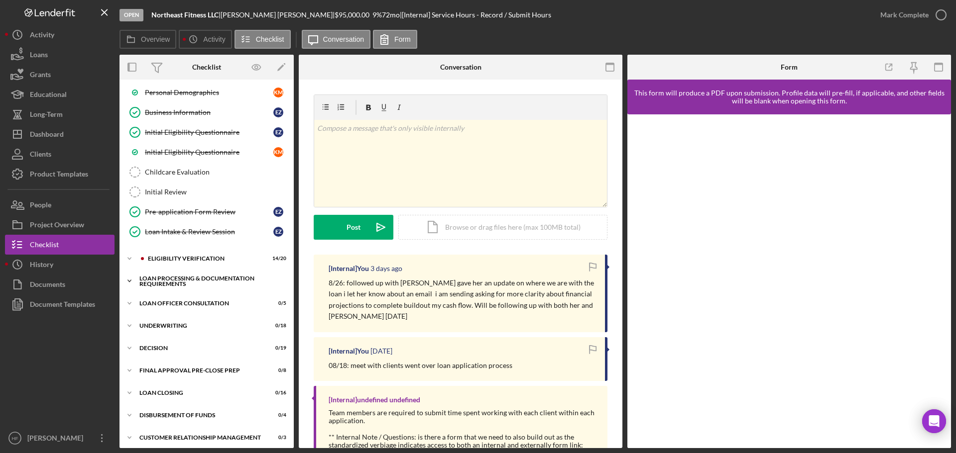
click at [126, 286] on icon "Icon/Expander" at bounding box center [129, 281] width 20 height 20
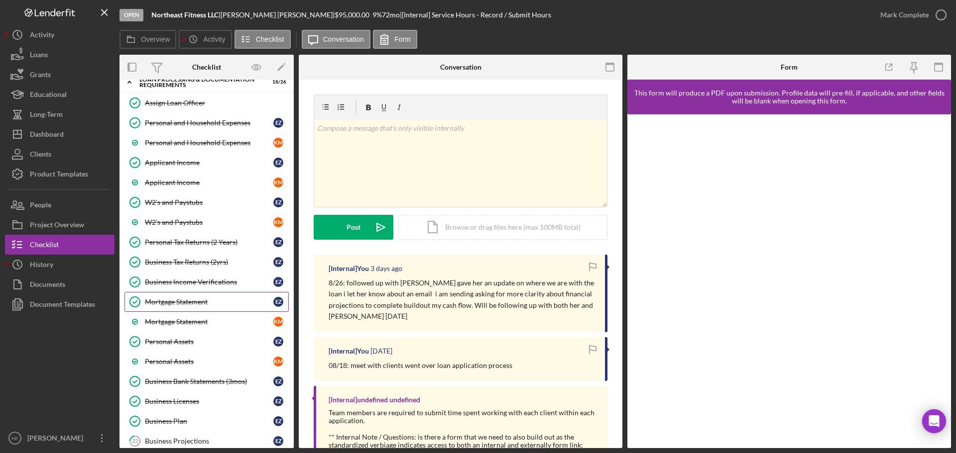
scroll to position [393, 0]
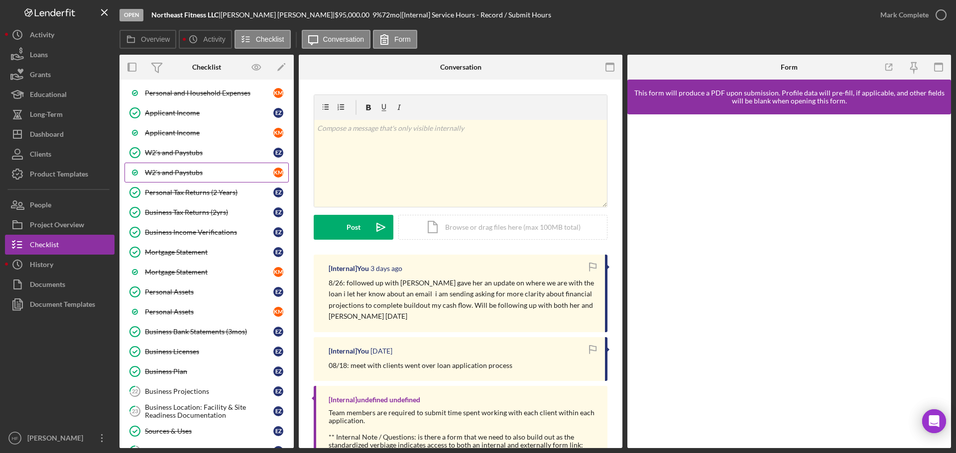
click at [204, 178] on link "W2's and Paystubs K M" at bounding box center [206, 173] width 164 height 20
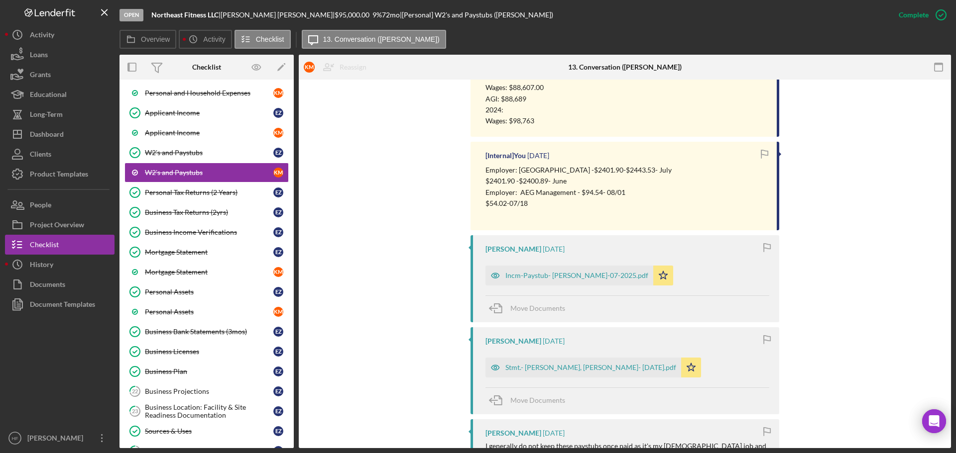
scroll to position [448, 0]
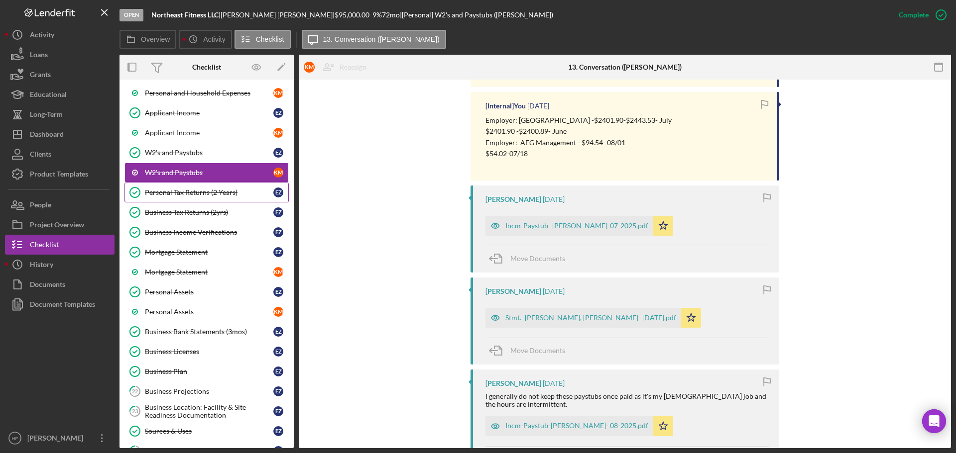
click at [208, 199] on link "Personal Tax Returns (2 Years) Personal Tax Returns (2 Years) E Z" at bounding box center [206, 193] width 164 height 20
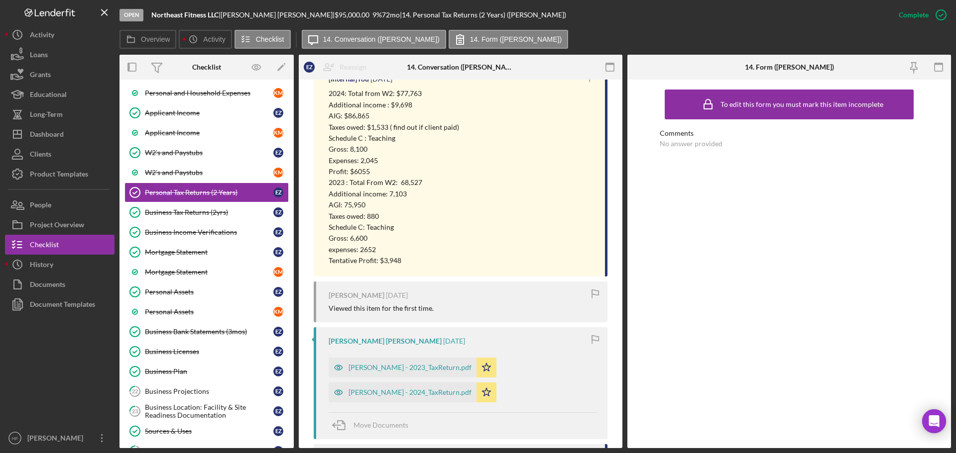
scroll to position [448, 0]
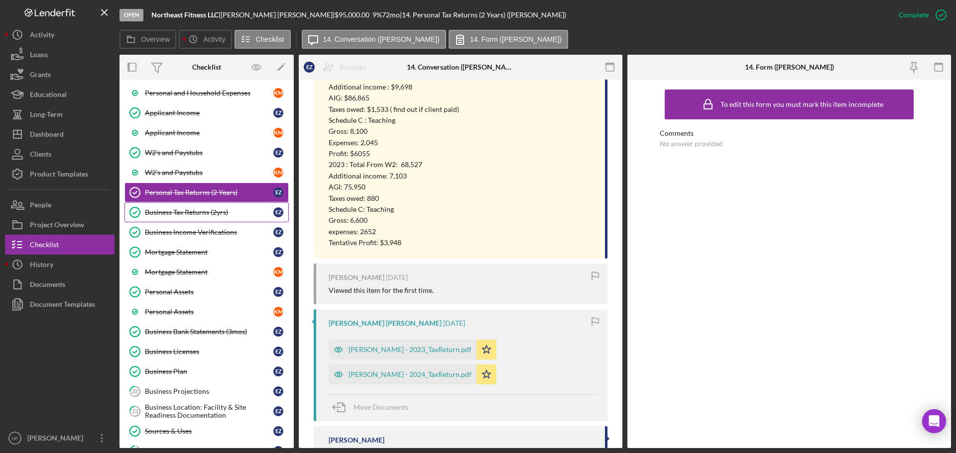
click at [235, 214] on div "Business Tax Returns (2yrs)" at bounding box center [209, 213] width 128 height 8
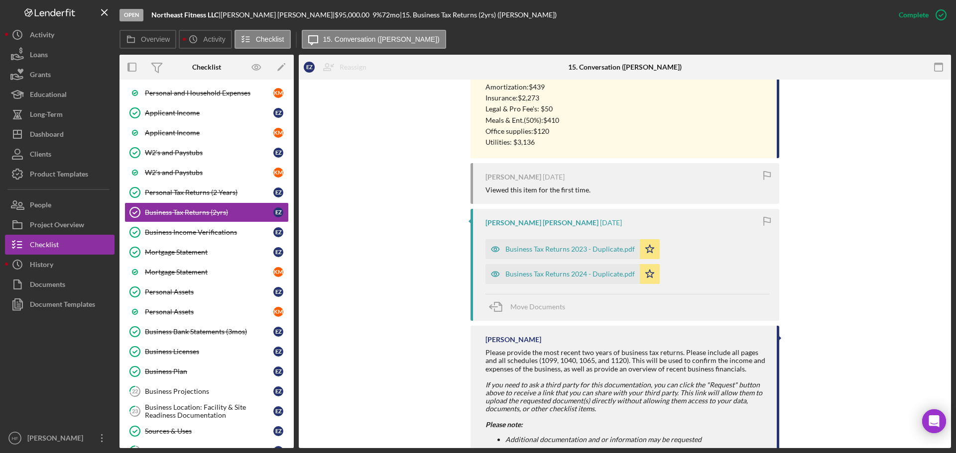
scroll to position [1069, 0]
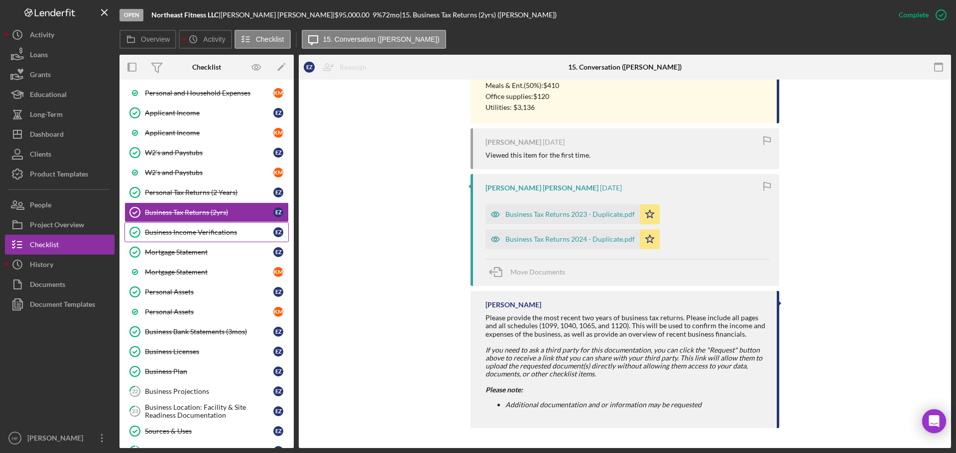
click at [223, 236] on div "Business Income Verifications" at bounding box center [209, 232] width 128 height 8
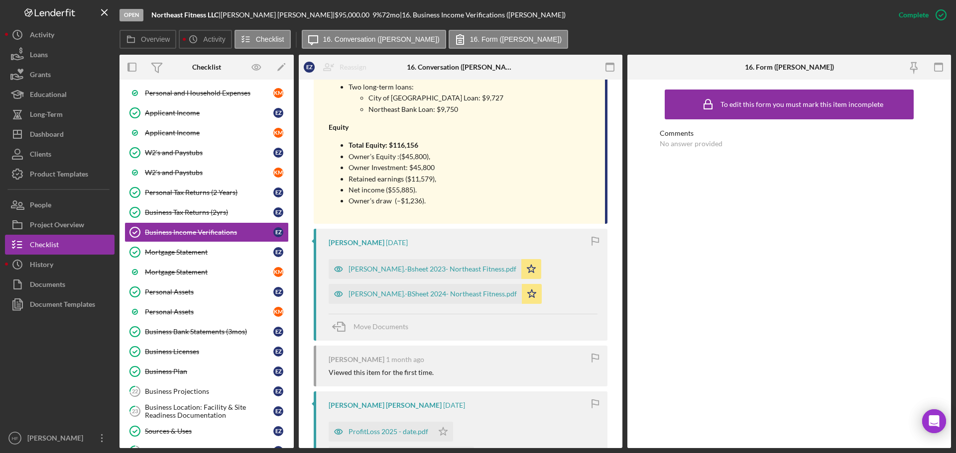
scroll to position [747, 0]
